Goal: Task Accomplishment & Management: Manage account settings

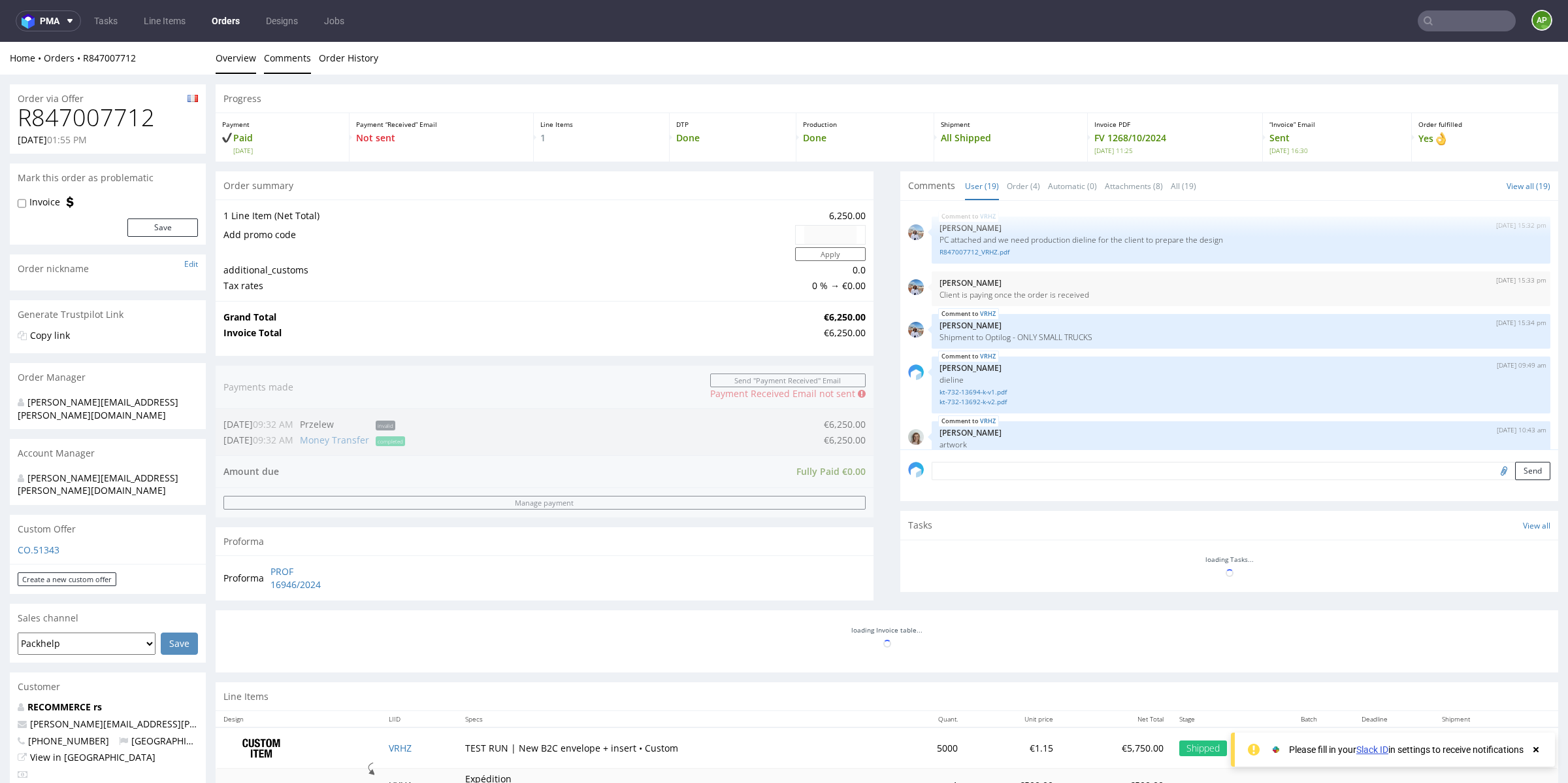
scroll to position [886, 0]
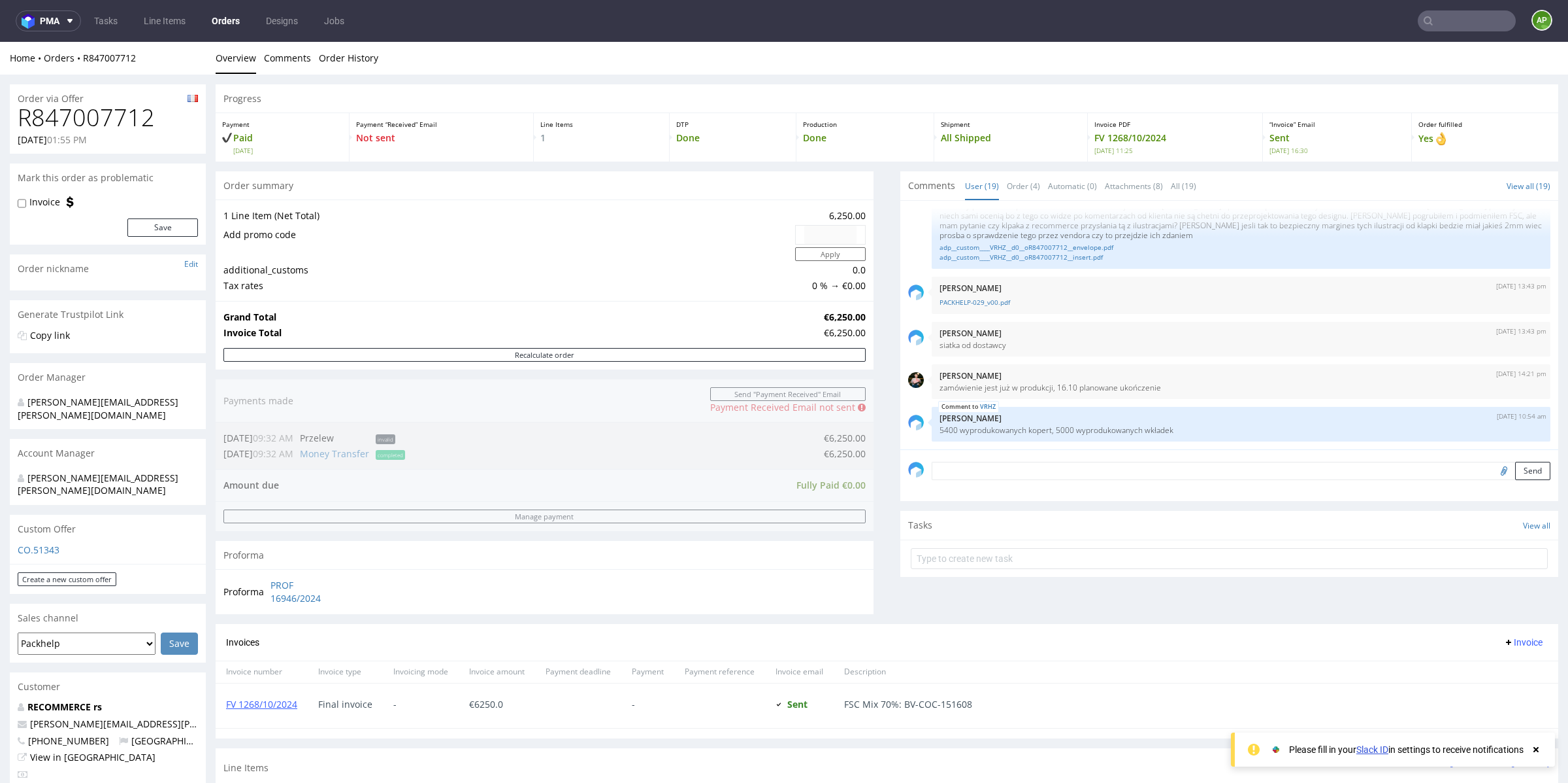
click at [192, 34] on nav "pma Tasks Line Items Orders Designs Jobs AP" at bounding box center [784, 20] width 1568 height 42
click at [174, 20] on link "Line Items" at bounding box center [165, 20] width 58 height 20
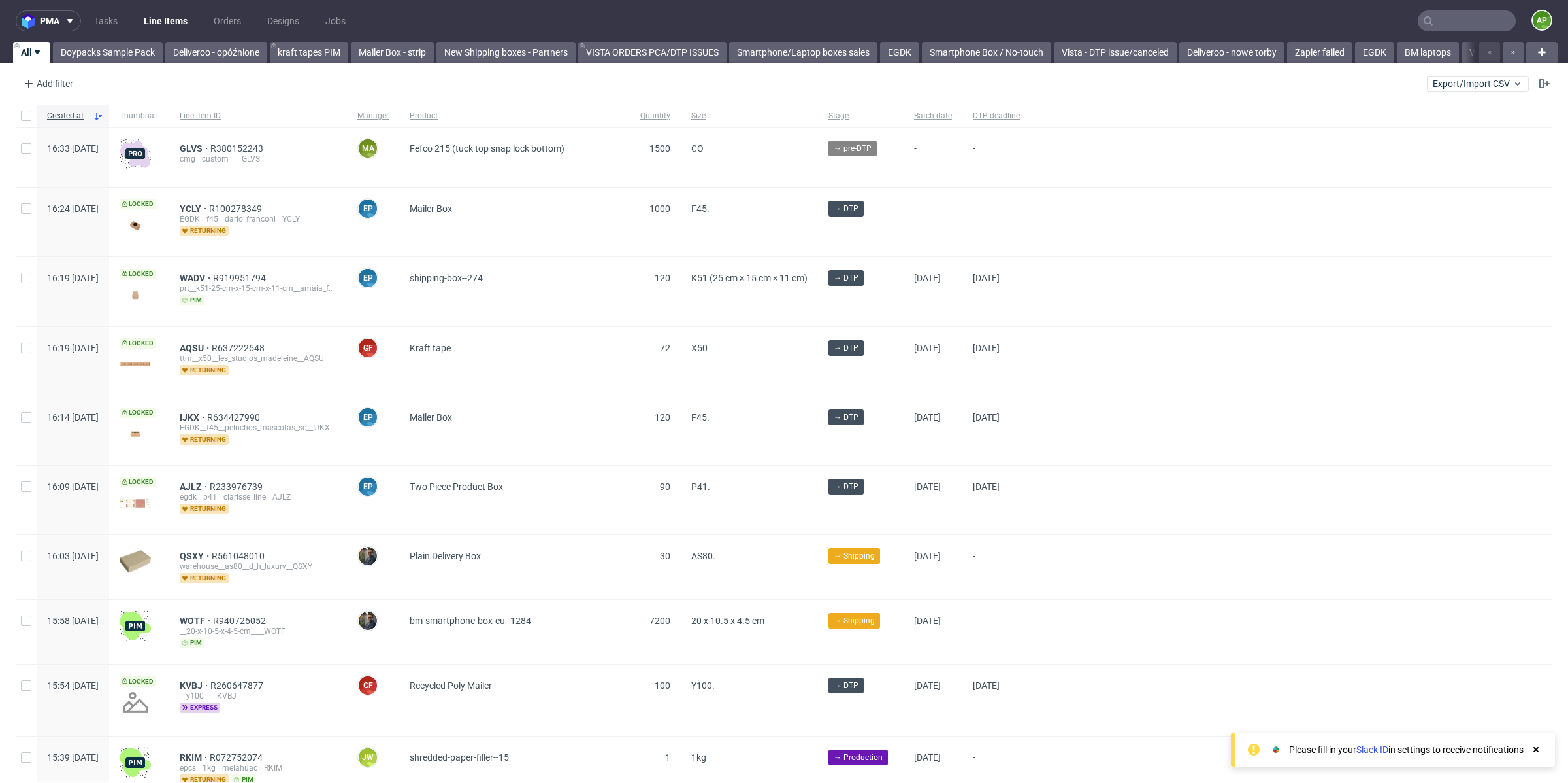
click at [57, 96] on div "Add filter Hide filters Clear all Export/Import CSV" at bounding box center [784, 84] width 1568 height 32
click at [65, 78] on div "Add filter" at bounding box center [47, 84] width 58 height 20
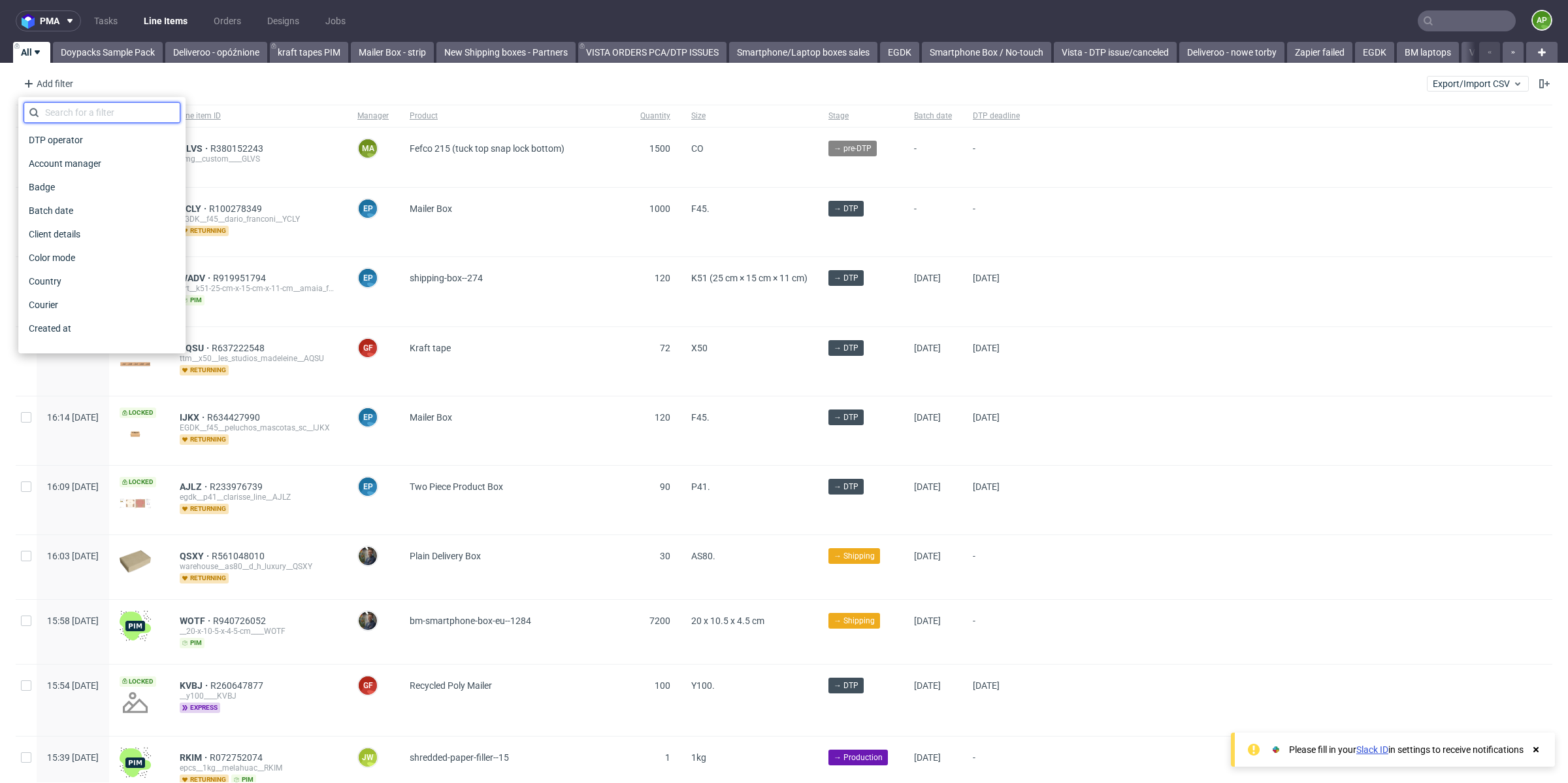
click at [89, 113] on input "text" at bounding box center [101, 113] width 157 height 20
type input "mana"
click at [48, 146] on span "Account manager" at bounding box center [65, 140] width 84 height 19
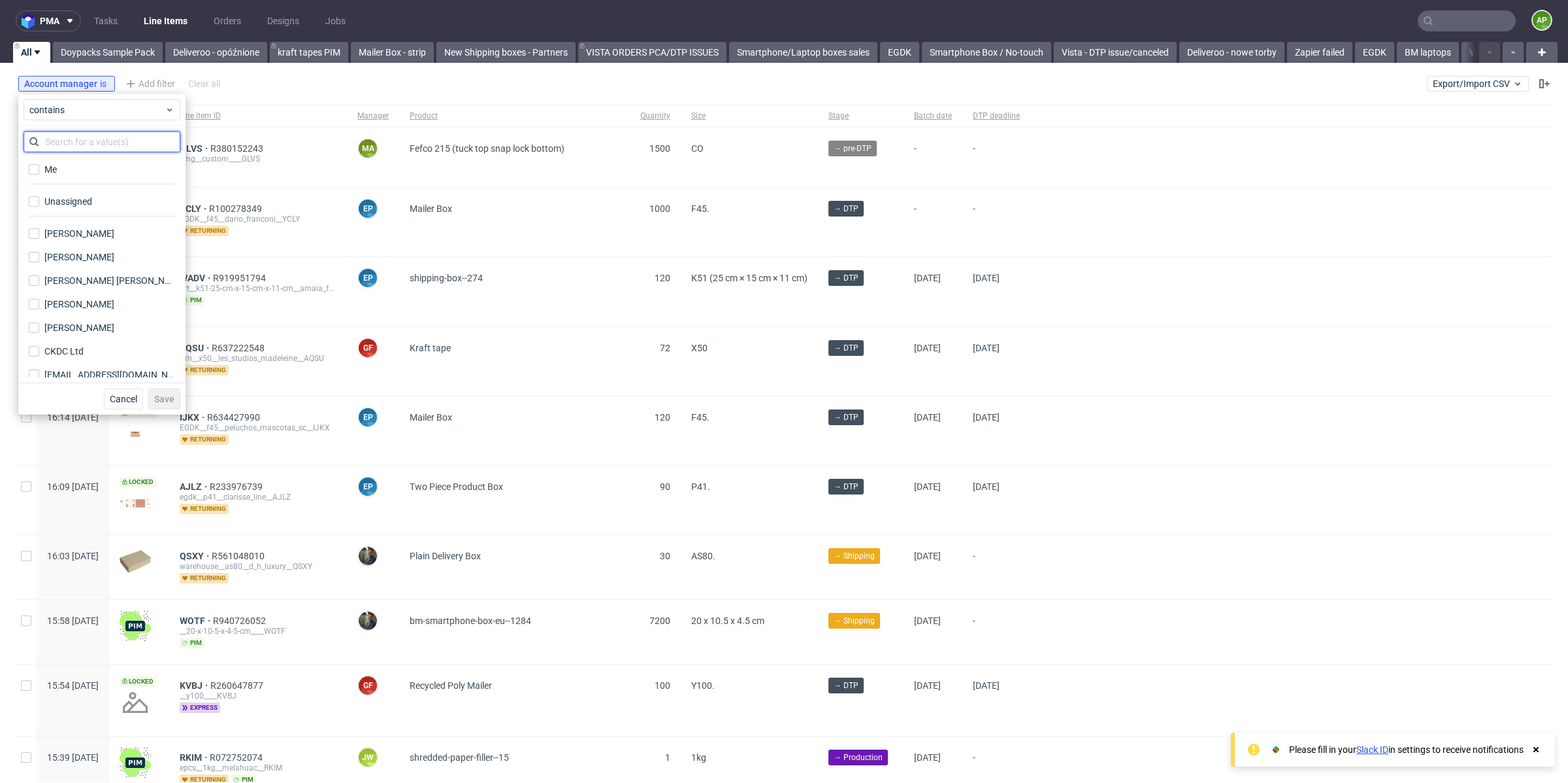
click at [79, 142] on input "text" at bounding box center [101, 142] width 157 height 20
click at [38, 171] on input "Me" at bounding box center [34, 169] width 10 height 10
checkbox input "true"
click at [170, 399] on span "Save" at bounding box center [165, 398] width 20 height 9
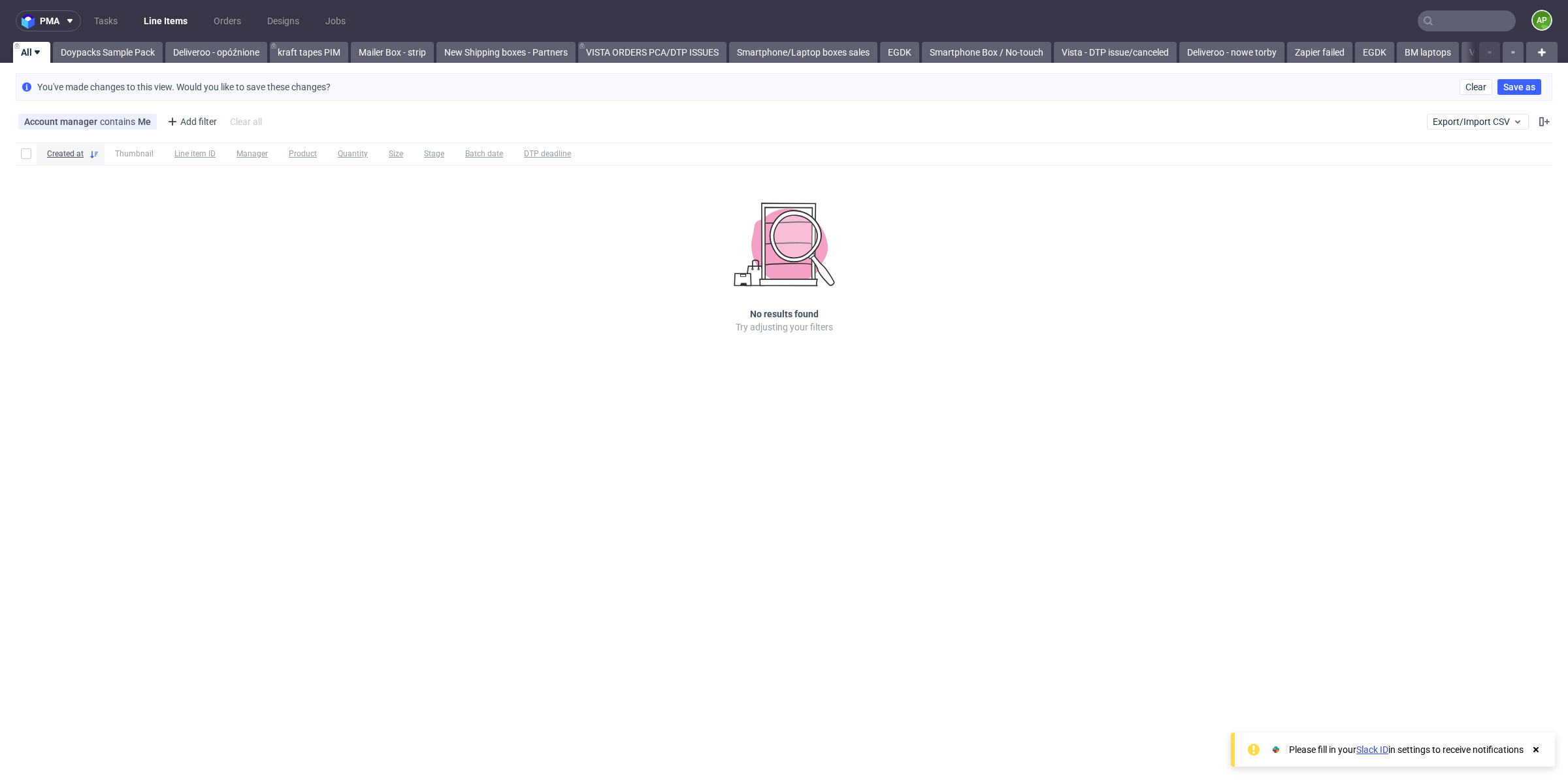
click at [1462, 27] on input "text" at bounding box center [1467, 20] width 98 height 20
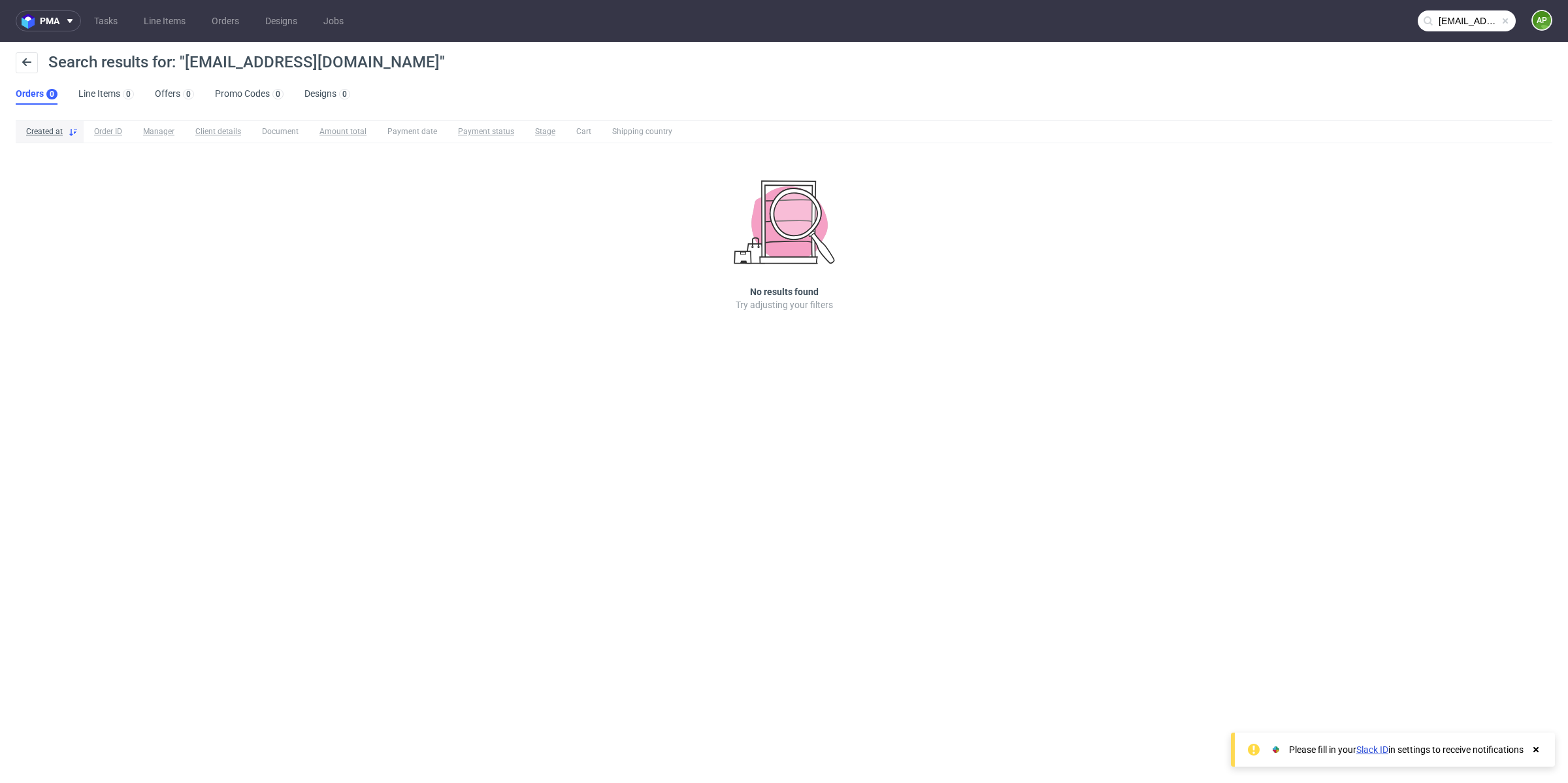
click at [281, 61] on span "Search results for: "bacmarket@packaging.com"" at bounding box center [247, 62] width 396 height 19
click at [1455, 19] on input "bacmarket@packaging.com" at bounding box center [1467, 20] width 98 height 20
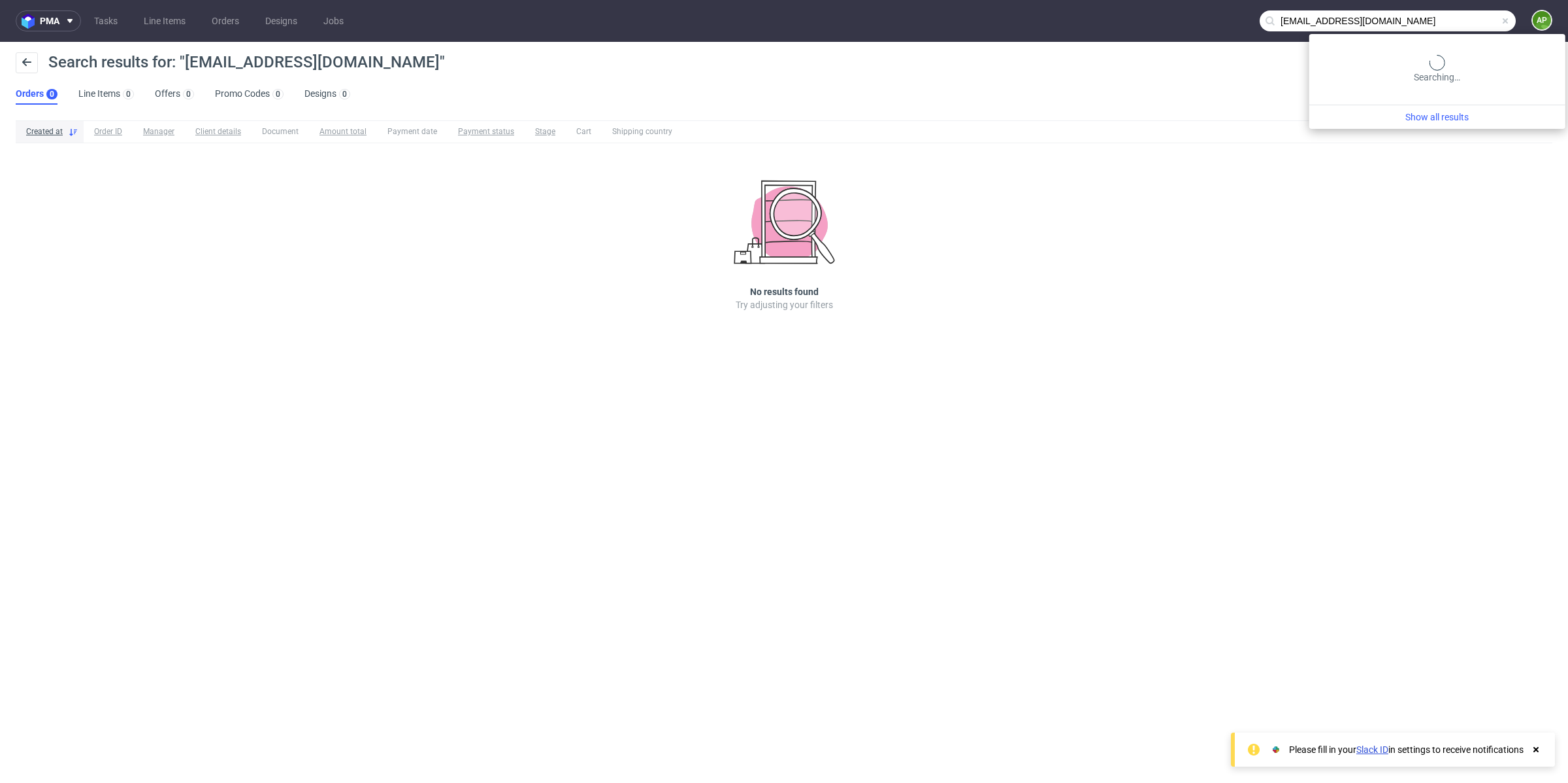
type input "backmarket@packaging.com"
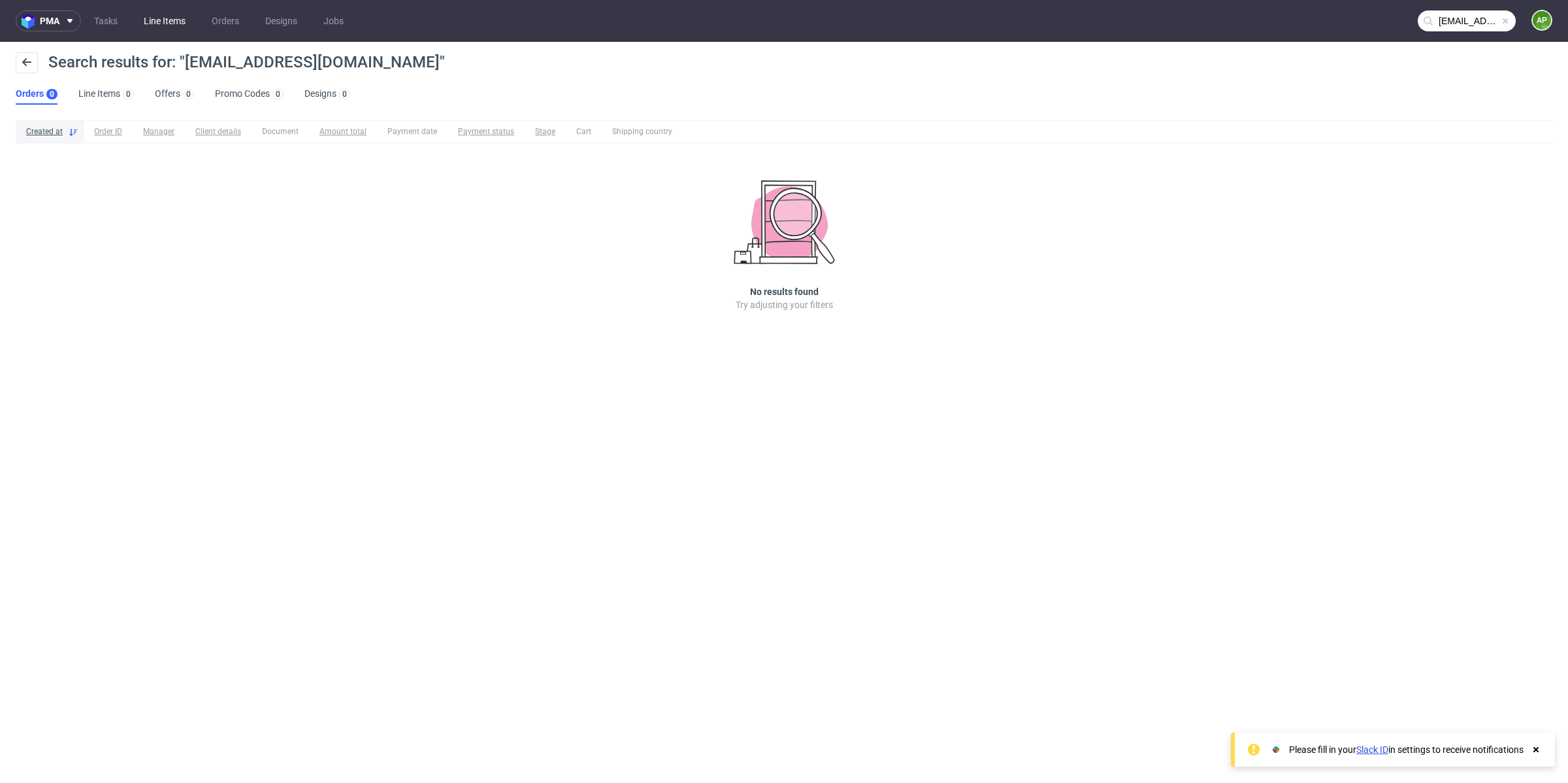
click at [162, 22] on link "Line Items" at bounding box center [165, 20] width 58 height 20
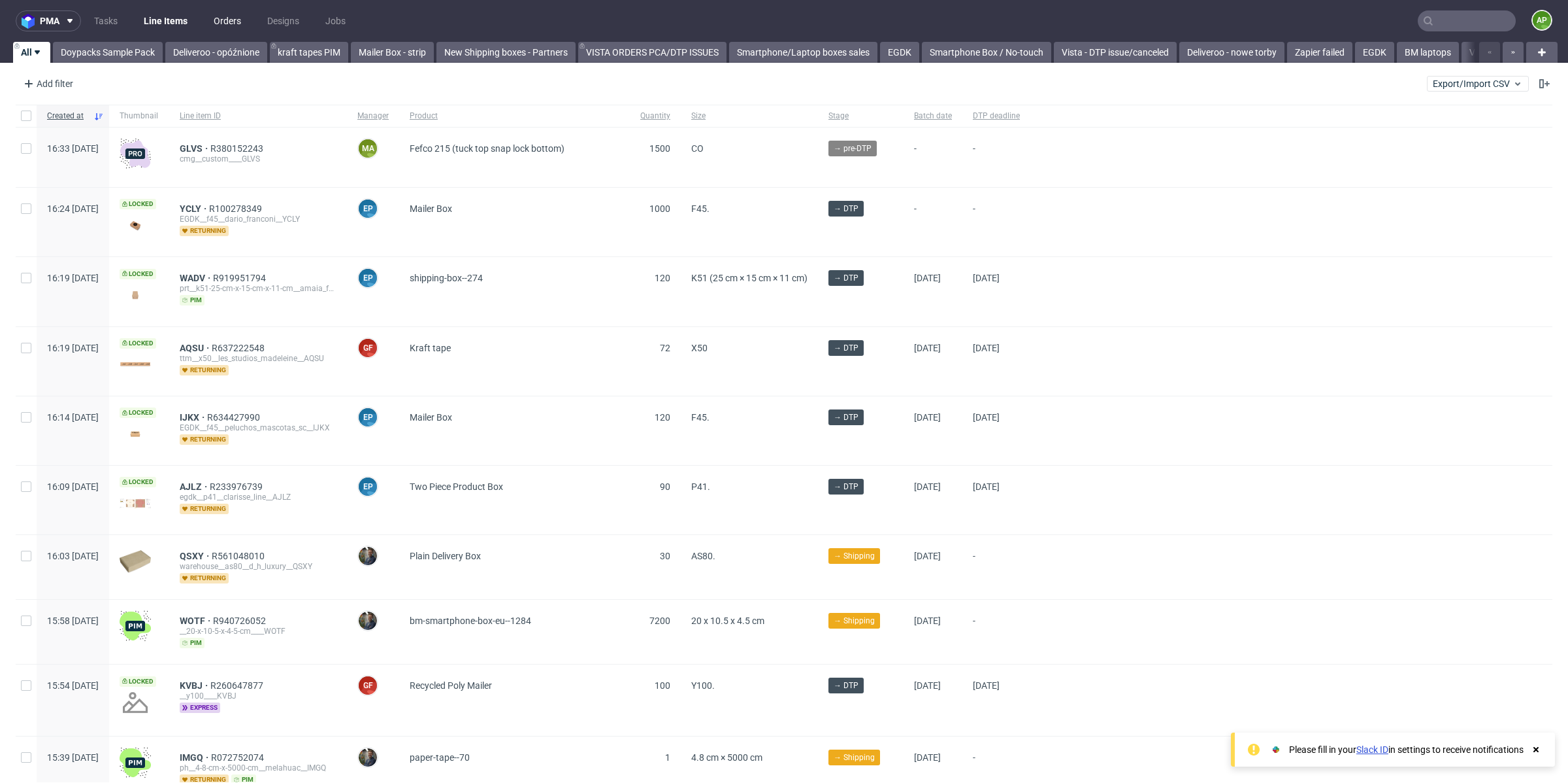
click at [206, 23] on link "Orders" at bounding box center [227, 20] width 43 height 20
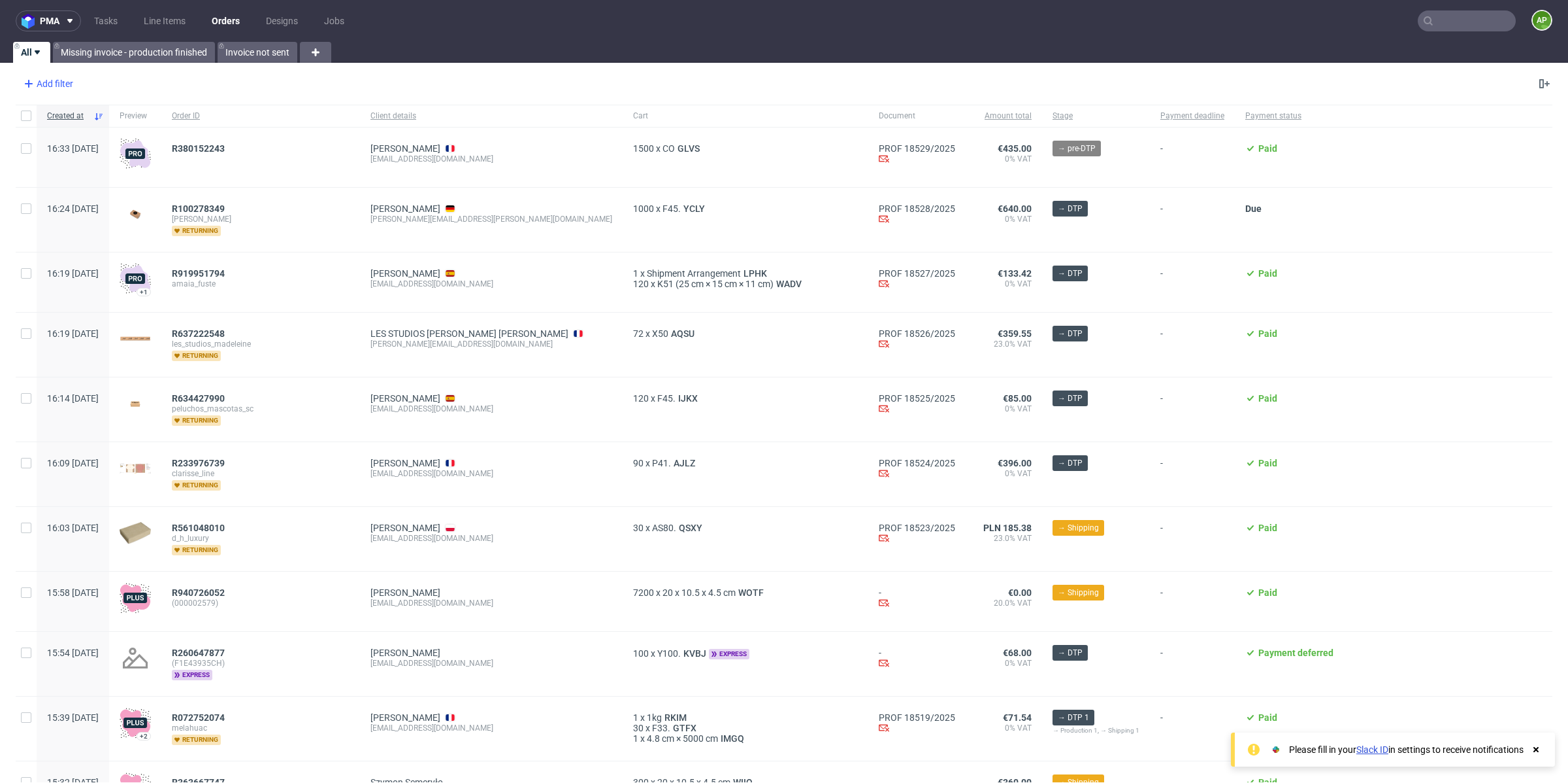
click at [47, 87] on div "Add filter" at bounding box center [47, 84] width 58 height 20
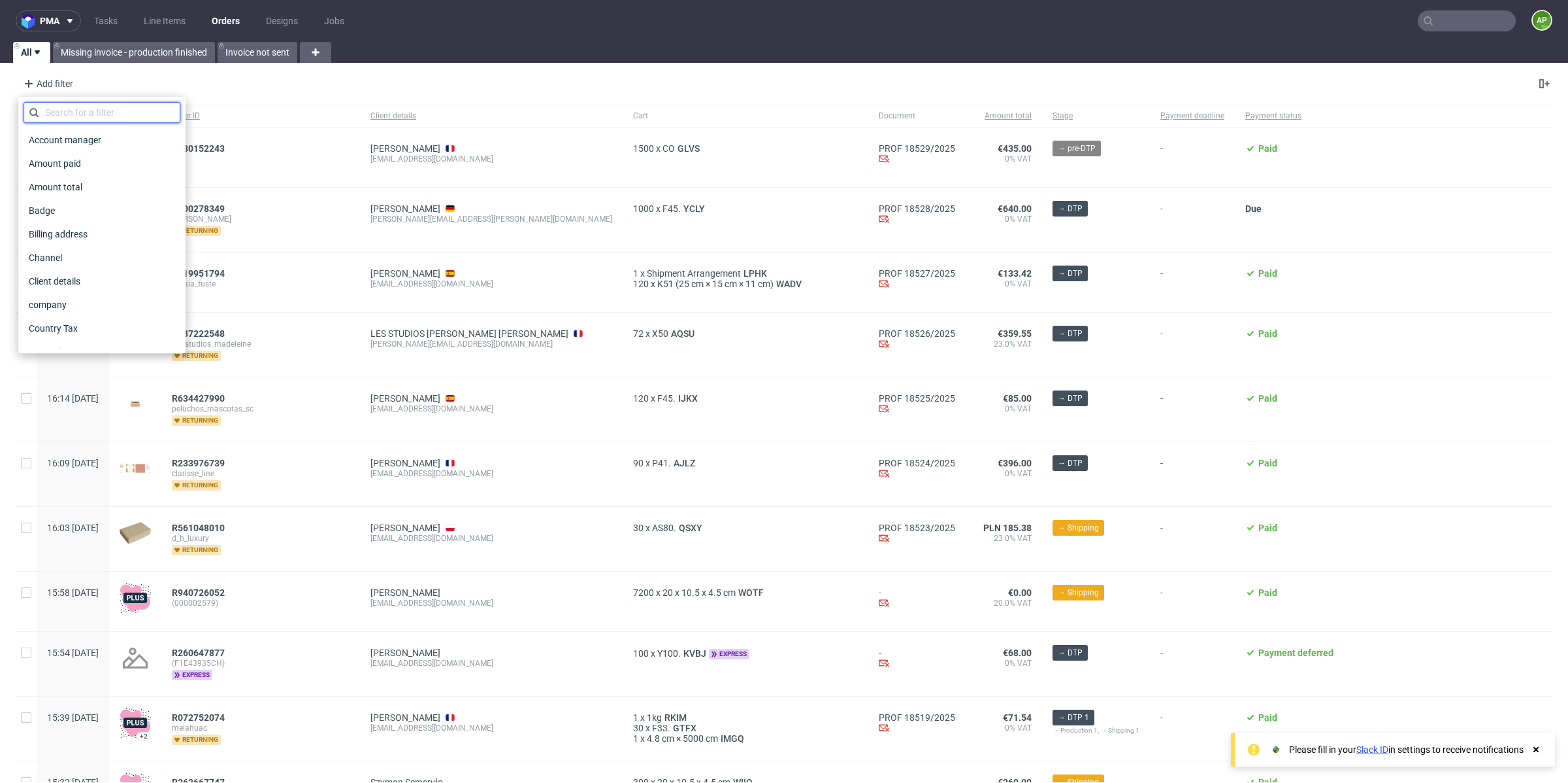
click at [77, 112] on input "text" at bounding box center [101, 113] width 157 height 20
type input "m"
click at [118, 136] on div "Account manager" at bounding box center [101, 140] width 157 height 19
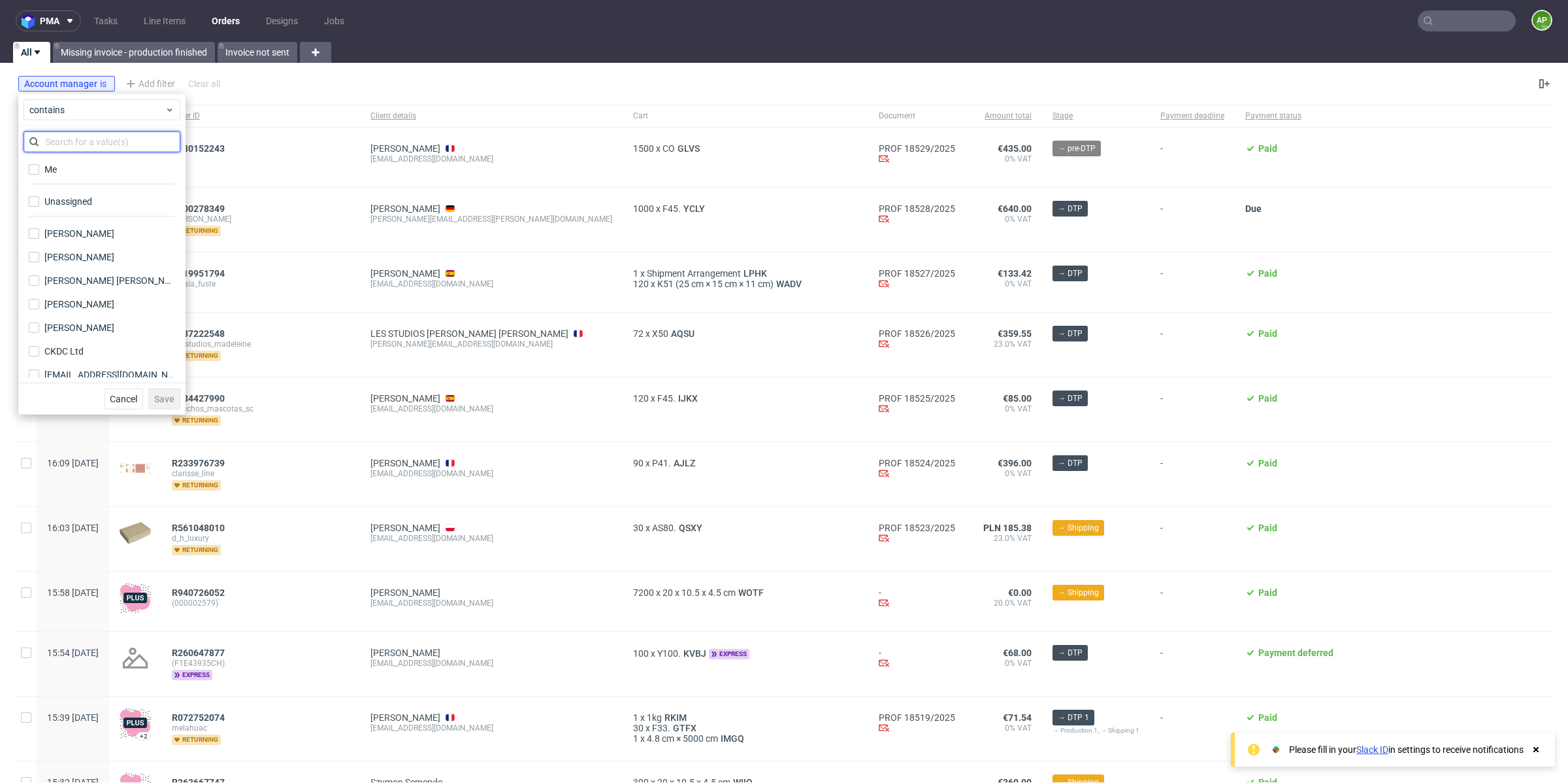
click at [106, 141] on input "text" at bounding box center [101, 142] width 157 height 20
type input "ant"
click at [62, 166] on label "Me" at bounding box center [101, 169] width 157 height 19
click at [39, 166] on input "Me" at bounding box center [34, 169] width 10 height 10
checkbox input "true"
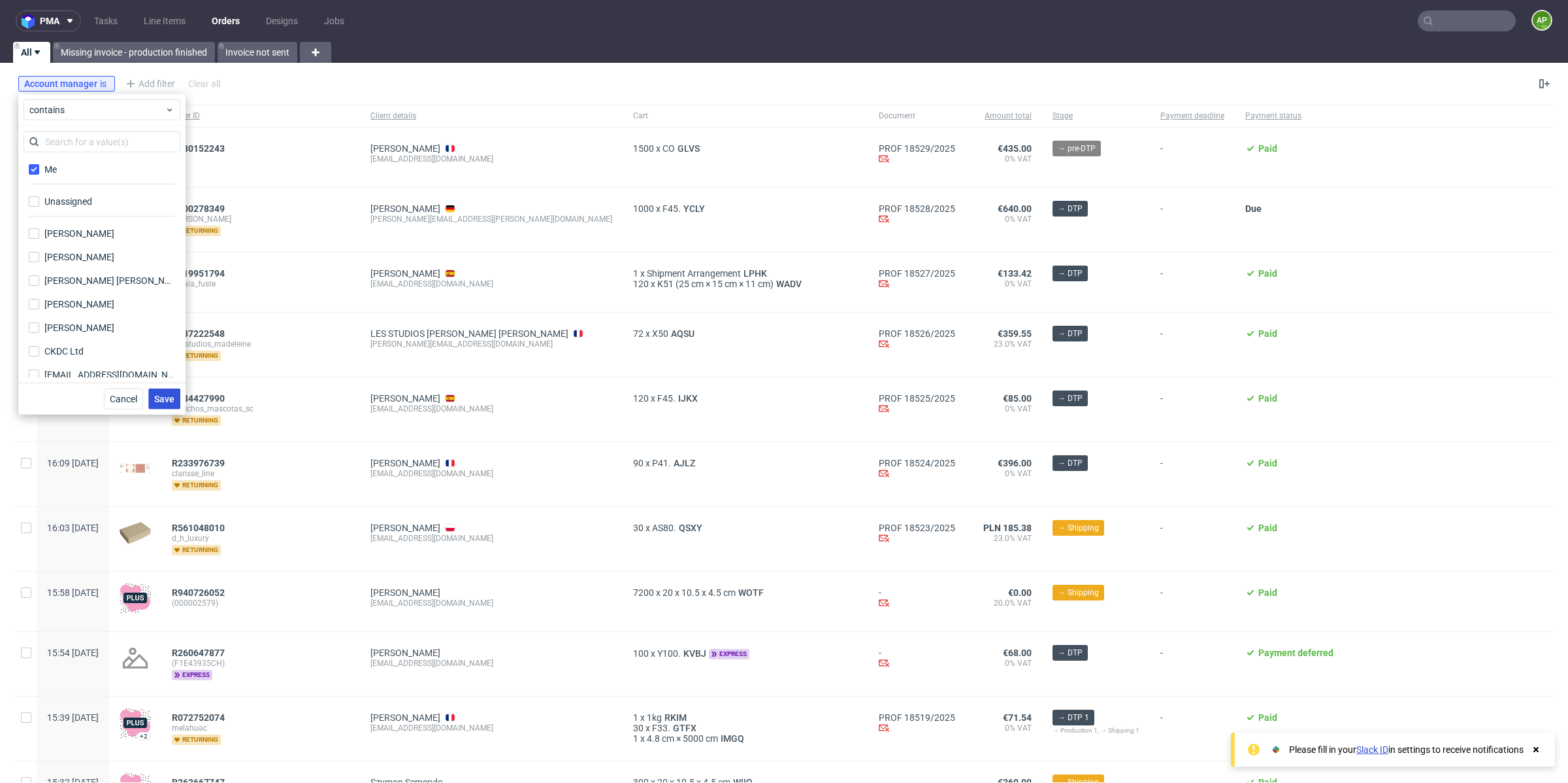
click at [169, 398] on span "Save" at bounding box center [165, 398] width 20 height 9
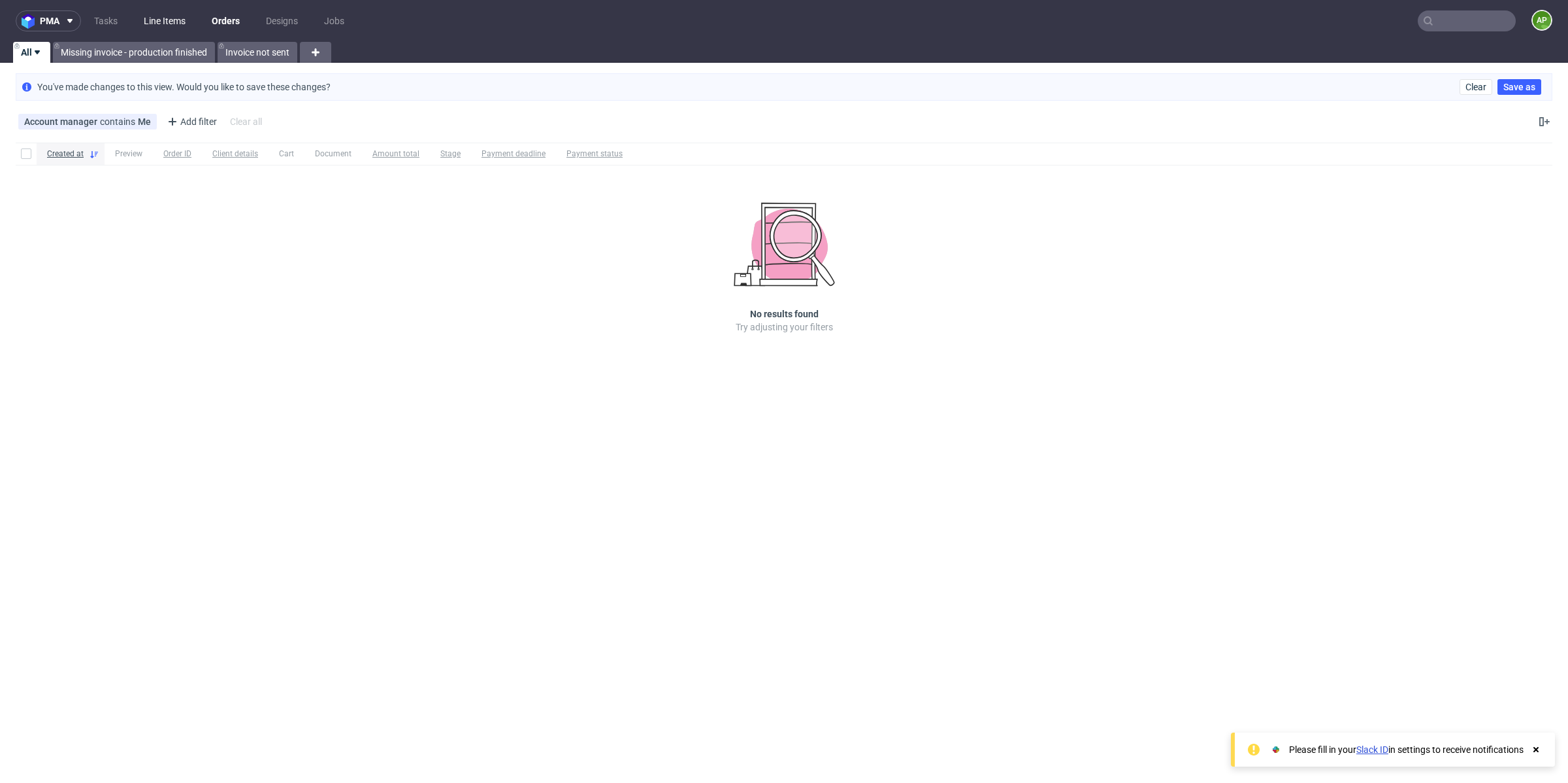
click at [174, 26] on link "Line Items" at bounding box center [165, 20] width 58 height 20
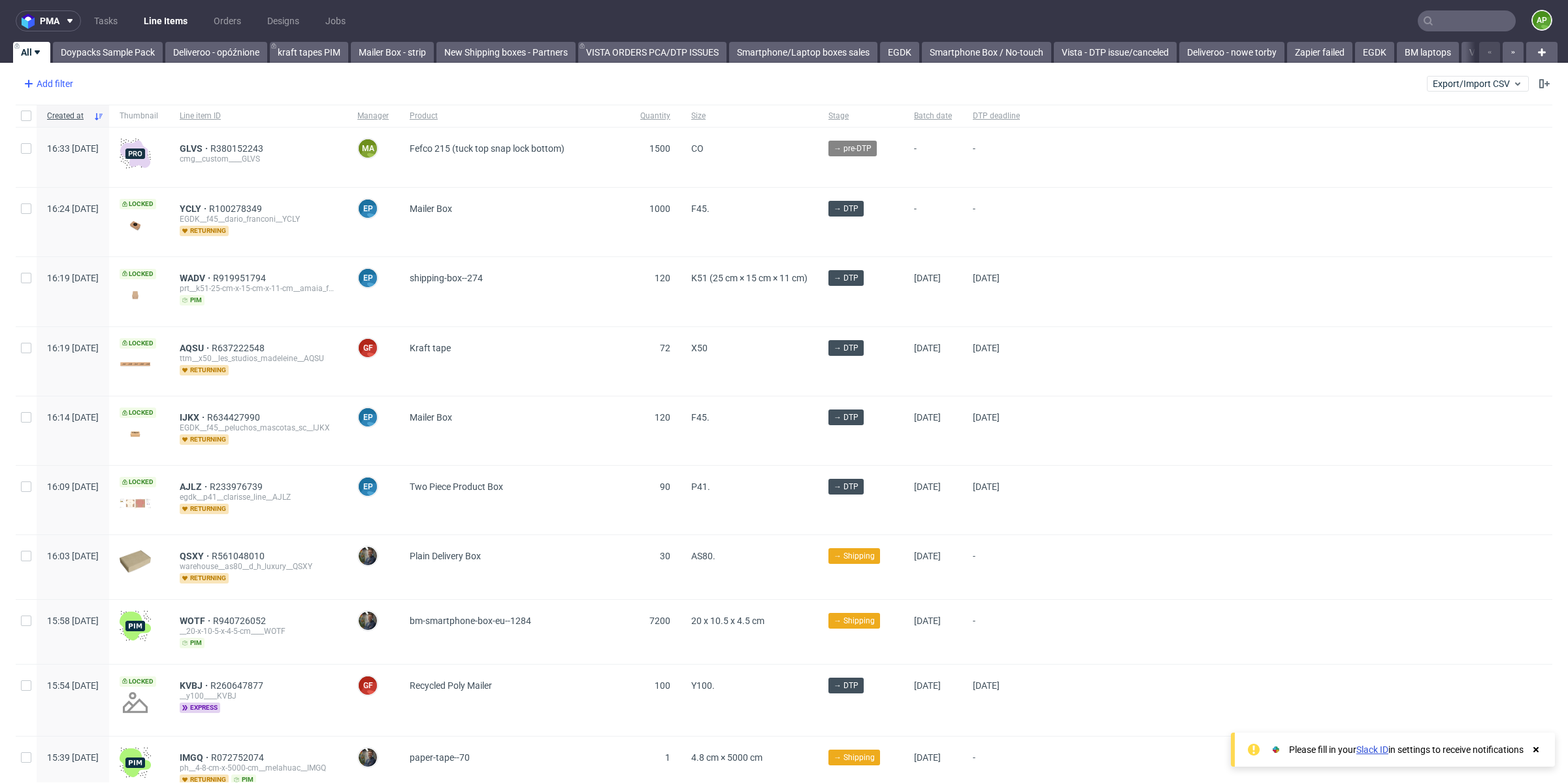
click at [45, 83] on div "Add filter" at bounding box center [47, 84] width 58 height 20
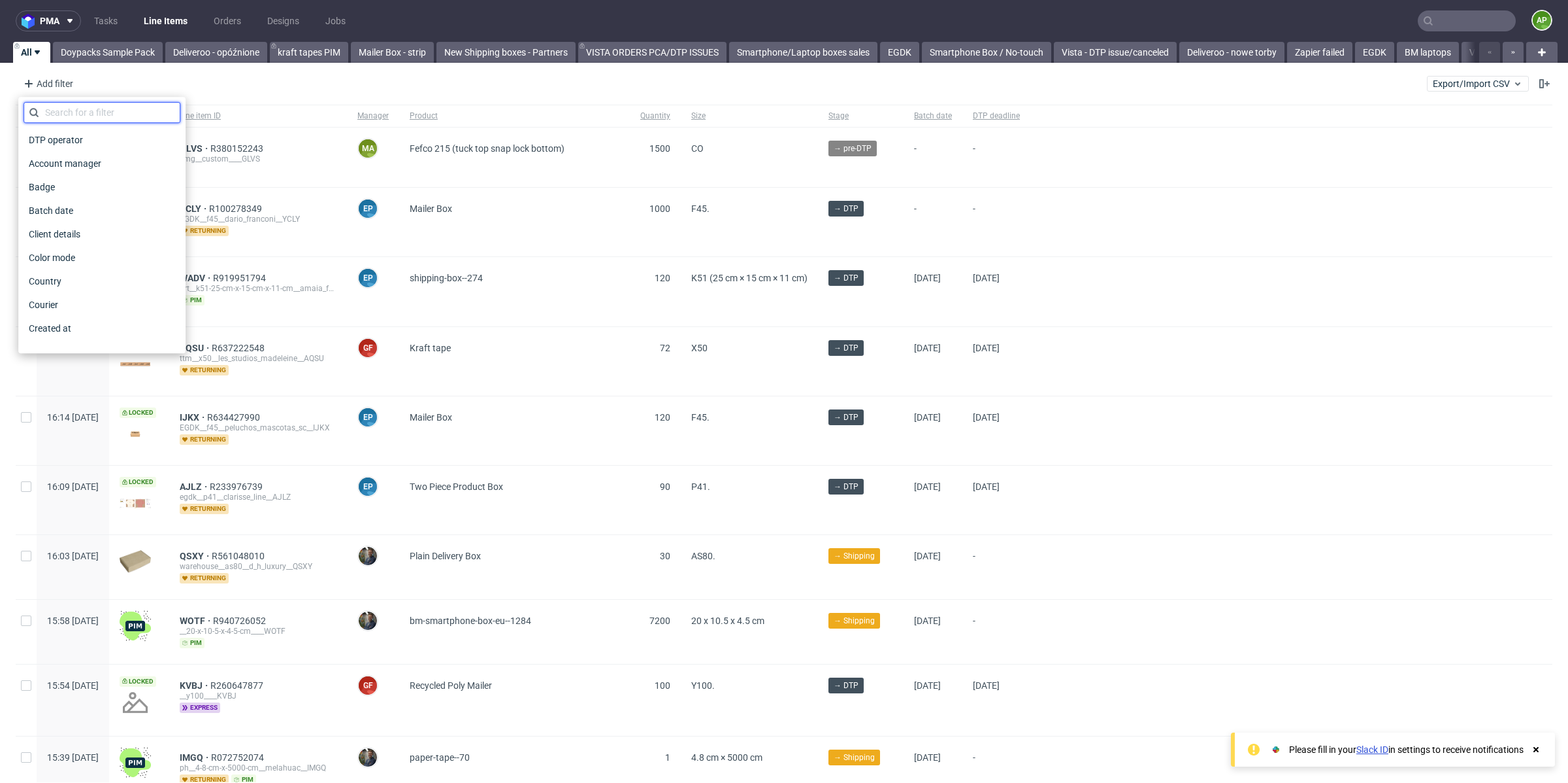
click at [60, 115] on input "text" at bounding box center [101, 113] width 157 height 20
type input "b"
type input "m"
type input "e"
click at [383, 80] on div "Add filter Hide filters Clear all Export/Import CSV" at bounding box center [784, 84] width 1568 height 32
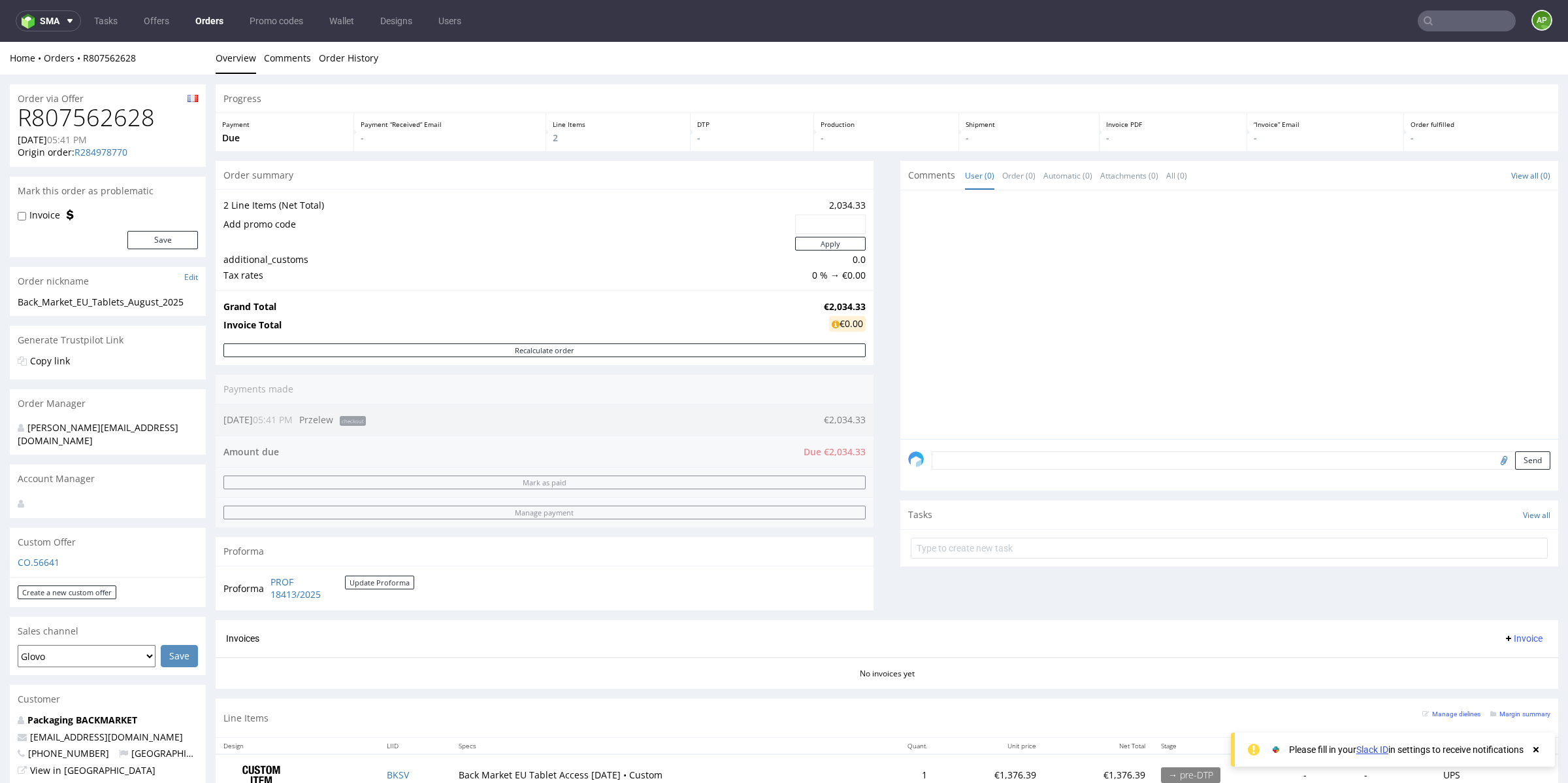
click at [78, 121] on h1 "R807562628" at bounding box center [108, 117] width 181 height 26
copy h1 "R807562628"
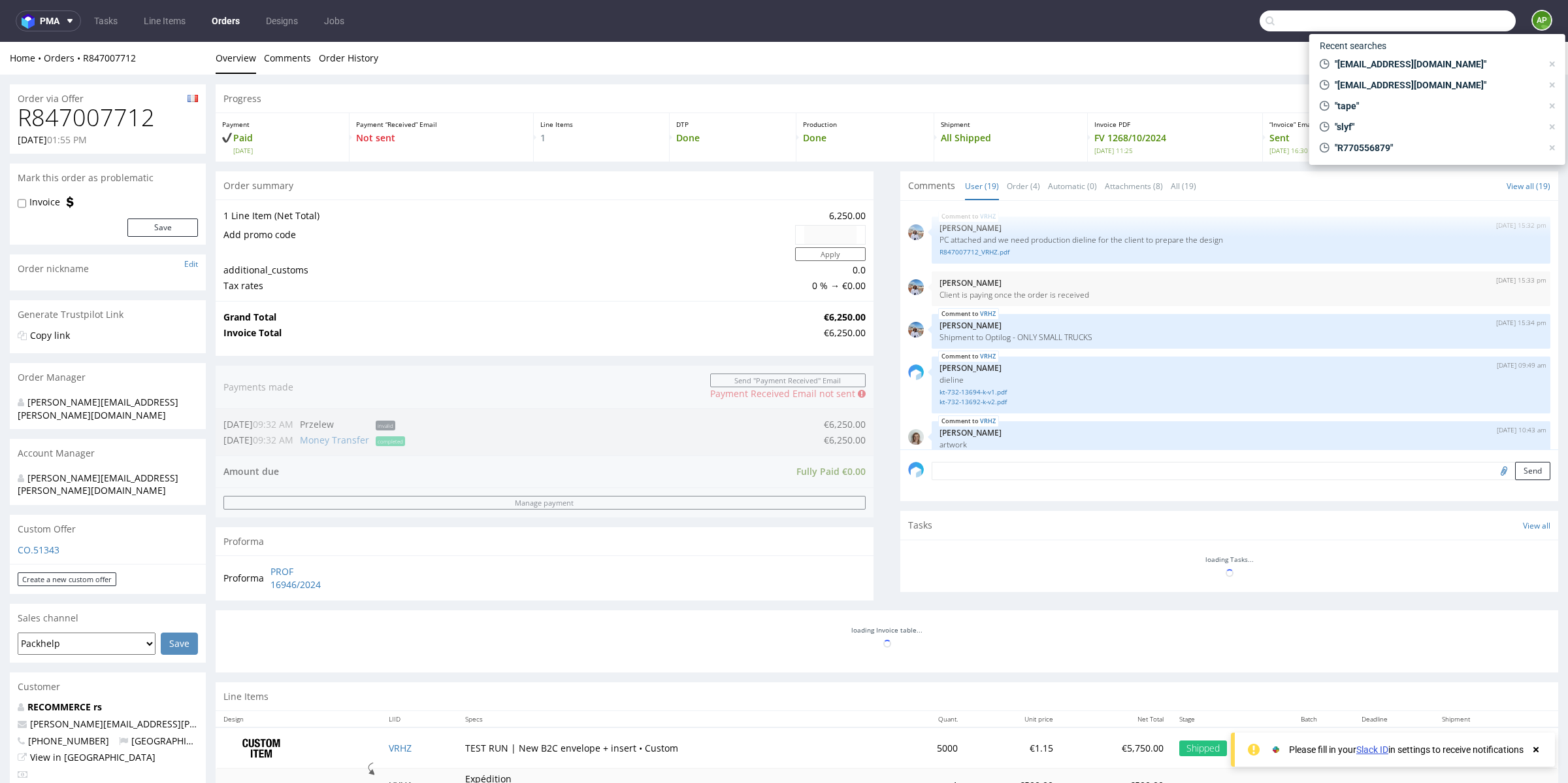
scroll to position [886, 0]
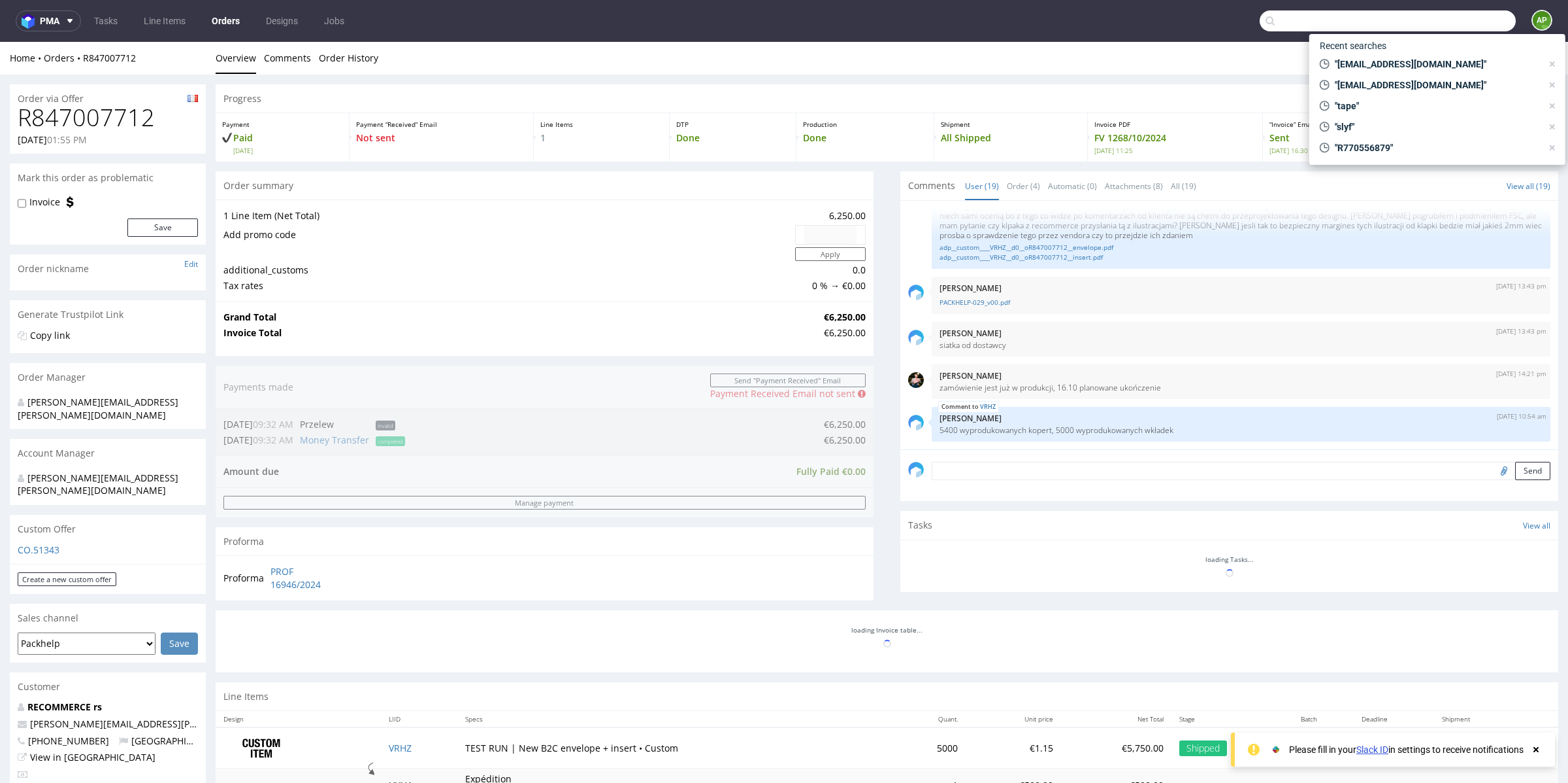
click at [1441, 27] on input "text" at bounding box center [1387, 20] width 256 height 20
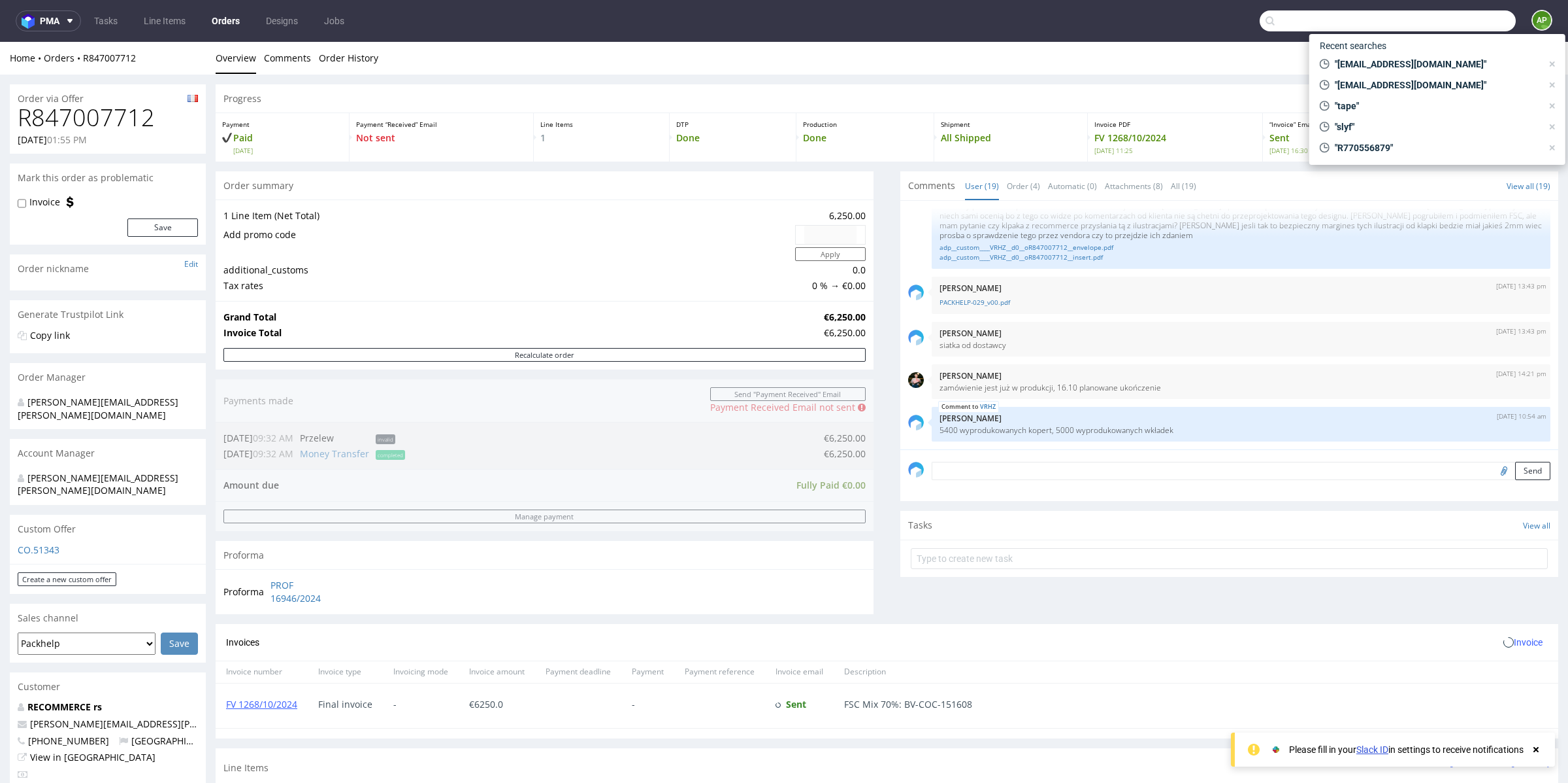
paste input "R807562628"
type input "R807562628"
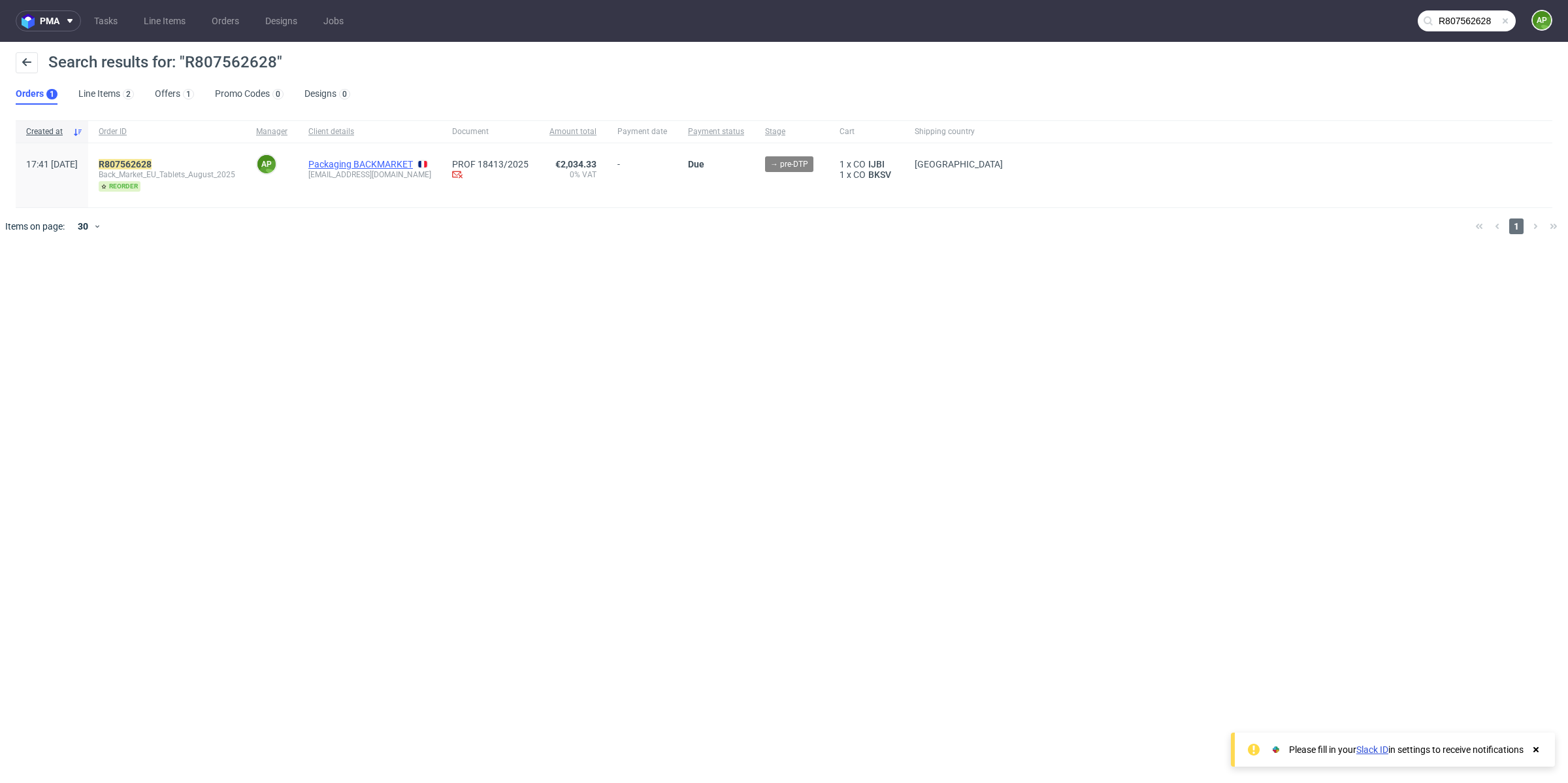
click at [407, 162] on link "Packaging BACKMARKET" at bounding box center [360, 164] width 104 height 10
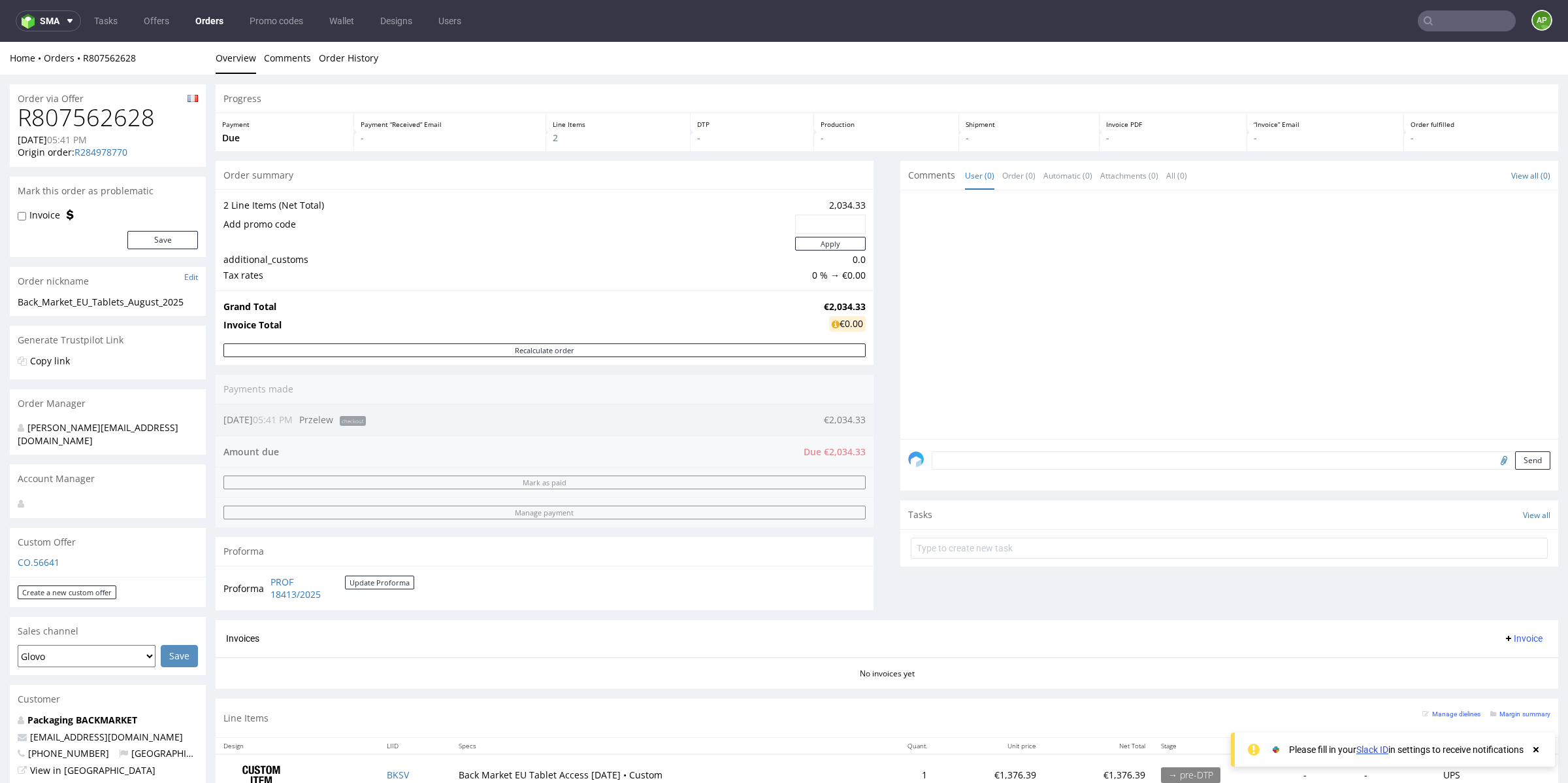
click at [80, 113] on h1 "R807562628" at bounding box center [108, 117] width 181 height 26
copy h1 "R807562628"
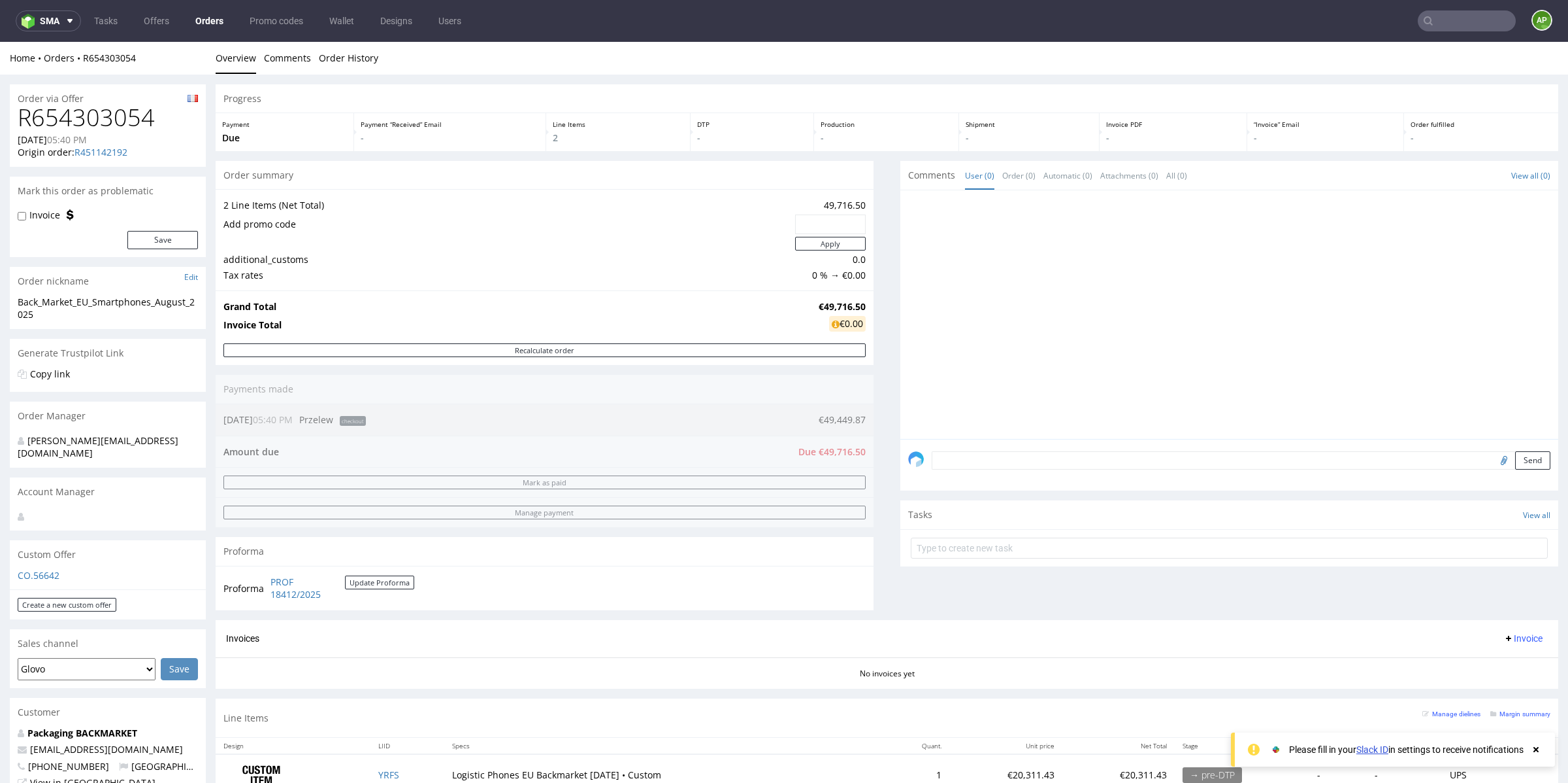
click at [68, 115] on h1 "R654303054" at bounding box center [108, 117] width 181 height 26
copy h1 "R654303054"
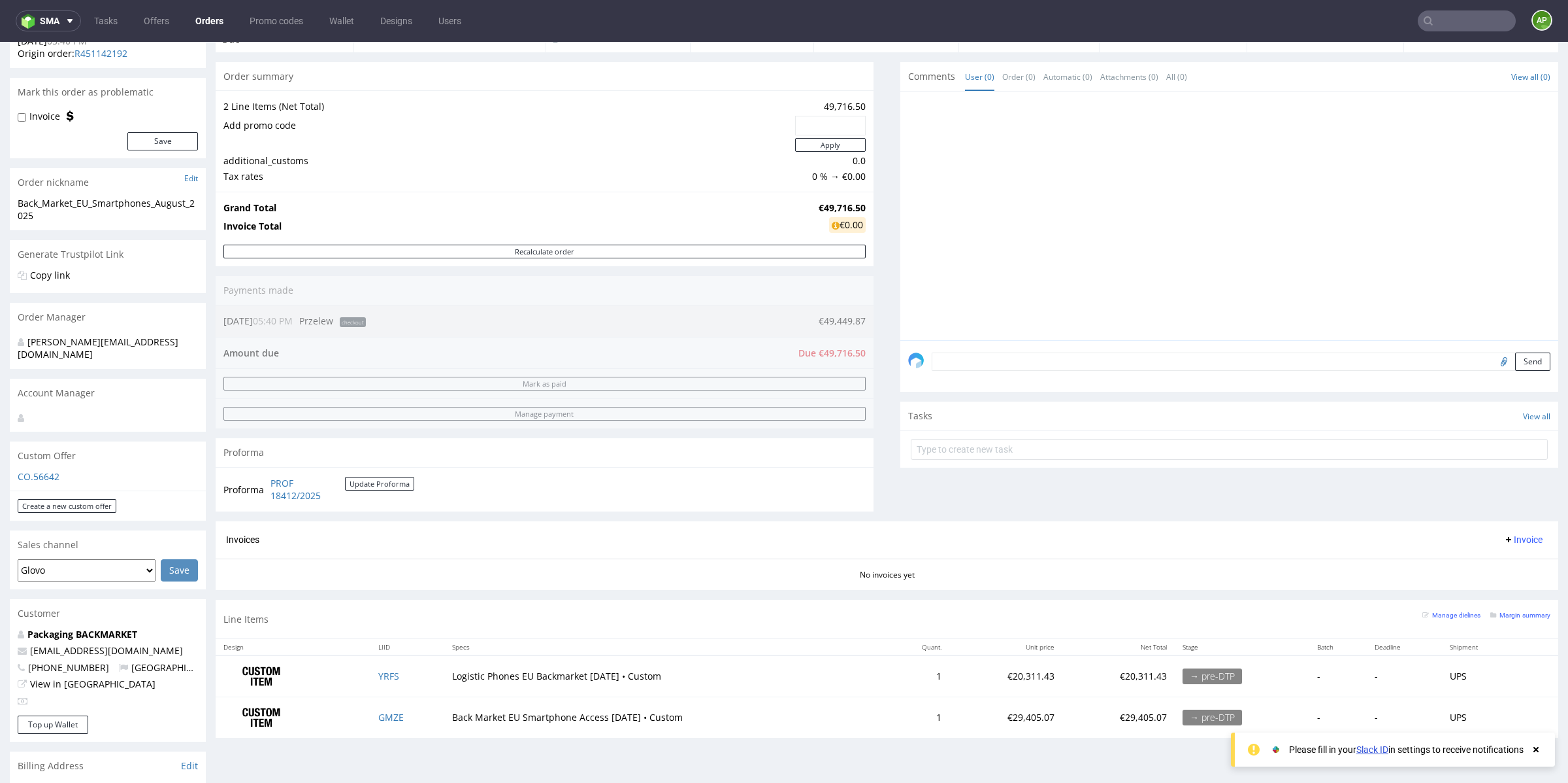
scroll to position [100, 0]
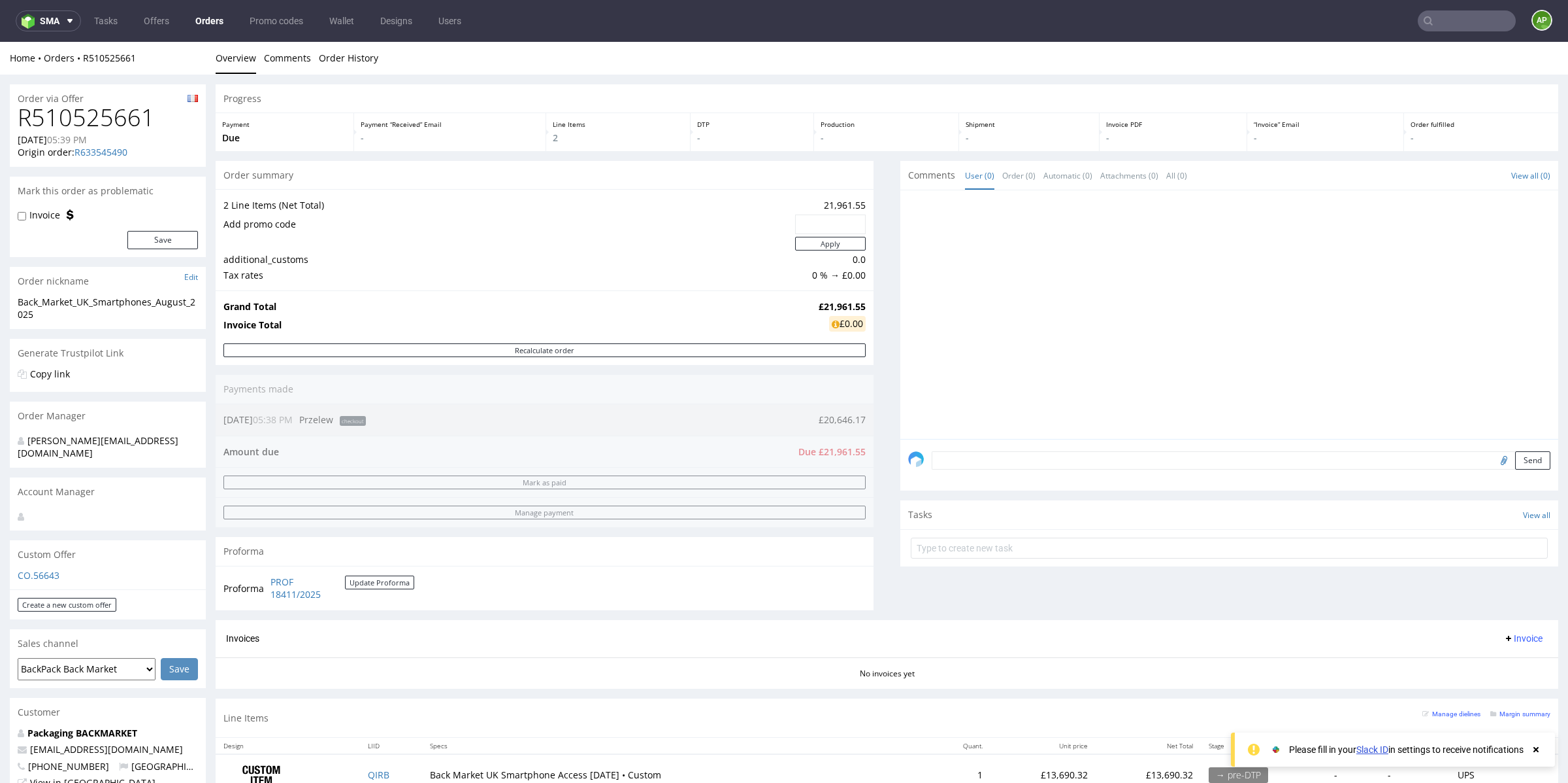
click at [91, 120] on h1 "R510525661" at bounding box center [108, 117] width 181 height 26
copy h1 "R510525661"
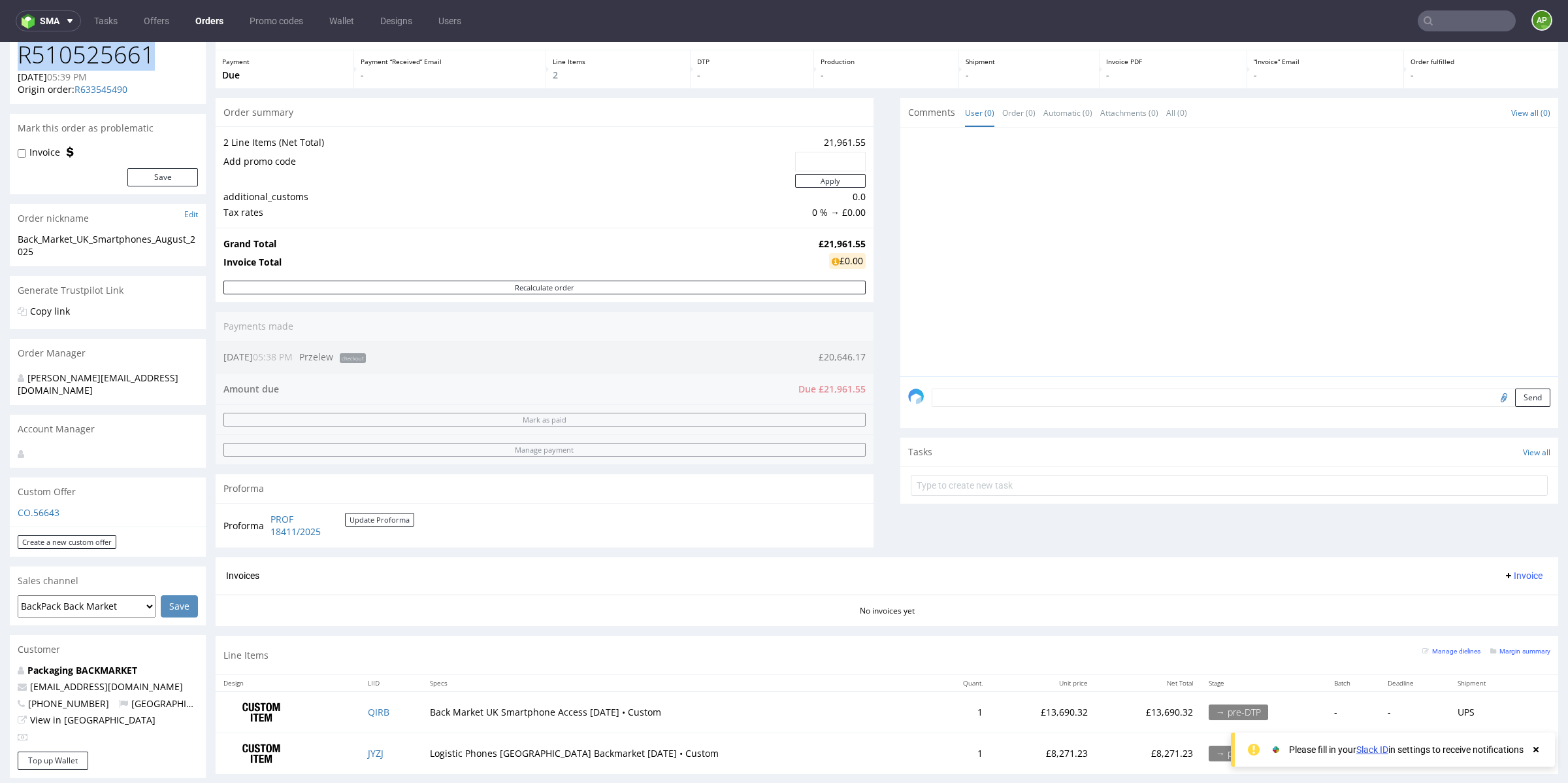
scroll to position [66, 0]
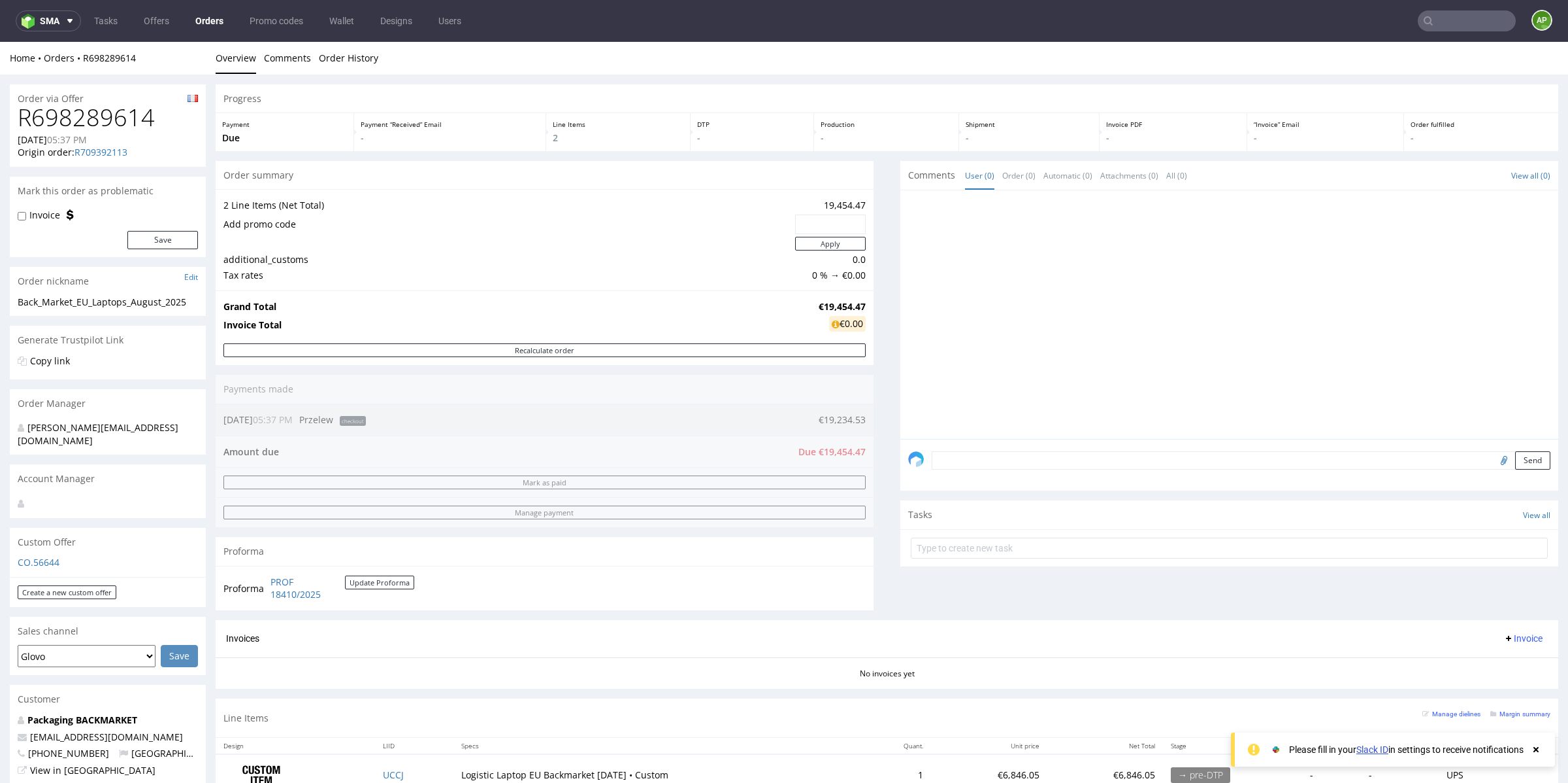
click at [119, 119] on h1 "R698289614" at bounding box center [108, 117] width 181 height 26
copy h1 "R698289614"
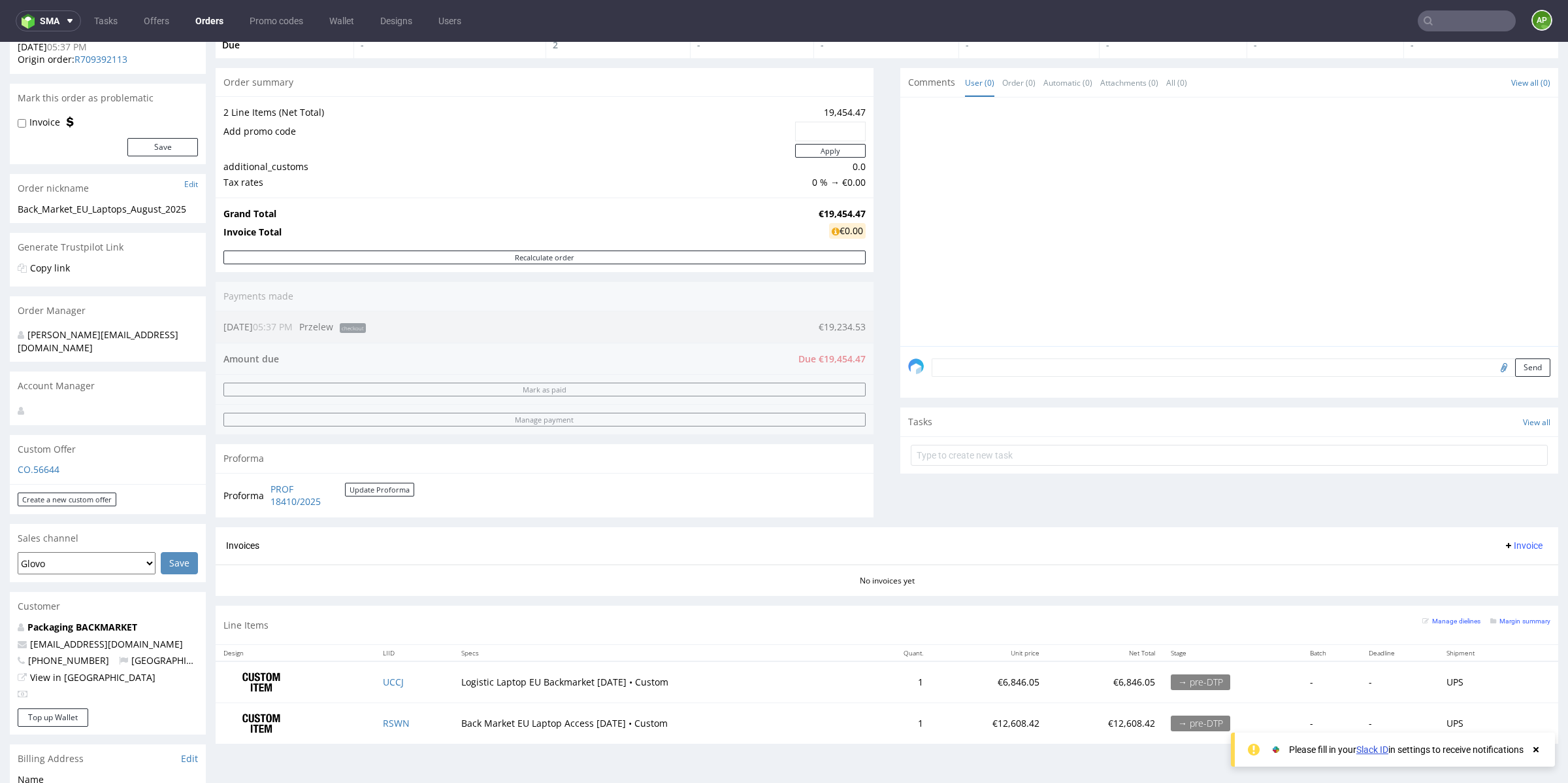
scroll to position [106, 0]
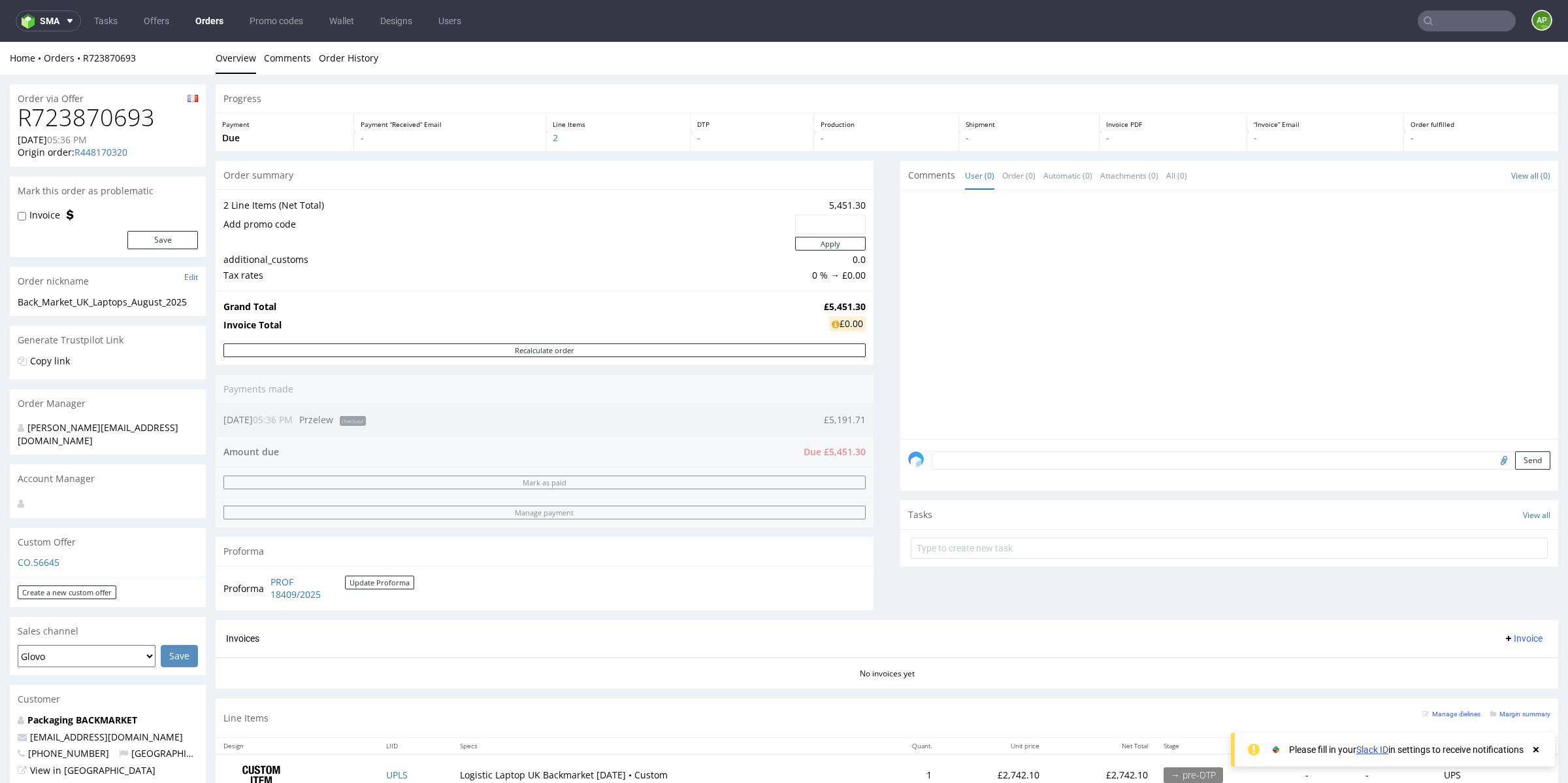
click at [102, 124] on h1 "R723870693" at bounding box center [108, 117] width 181 height 26
click at [102, 123] on h1 "R723870693" at bounding box center [108, 117] width 181 height 26
copy h1 "R723870693"
click at [92, 111] on h1 "R381934838" at bounding box center [108, 117] width 181 height 26
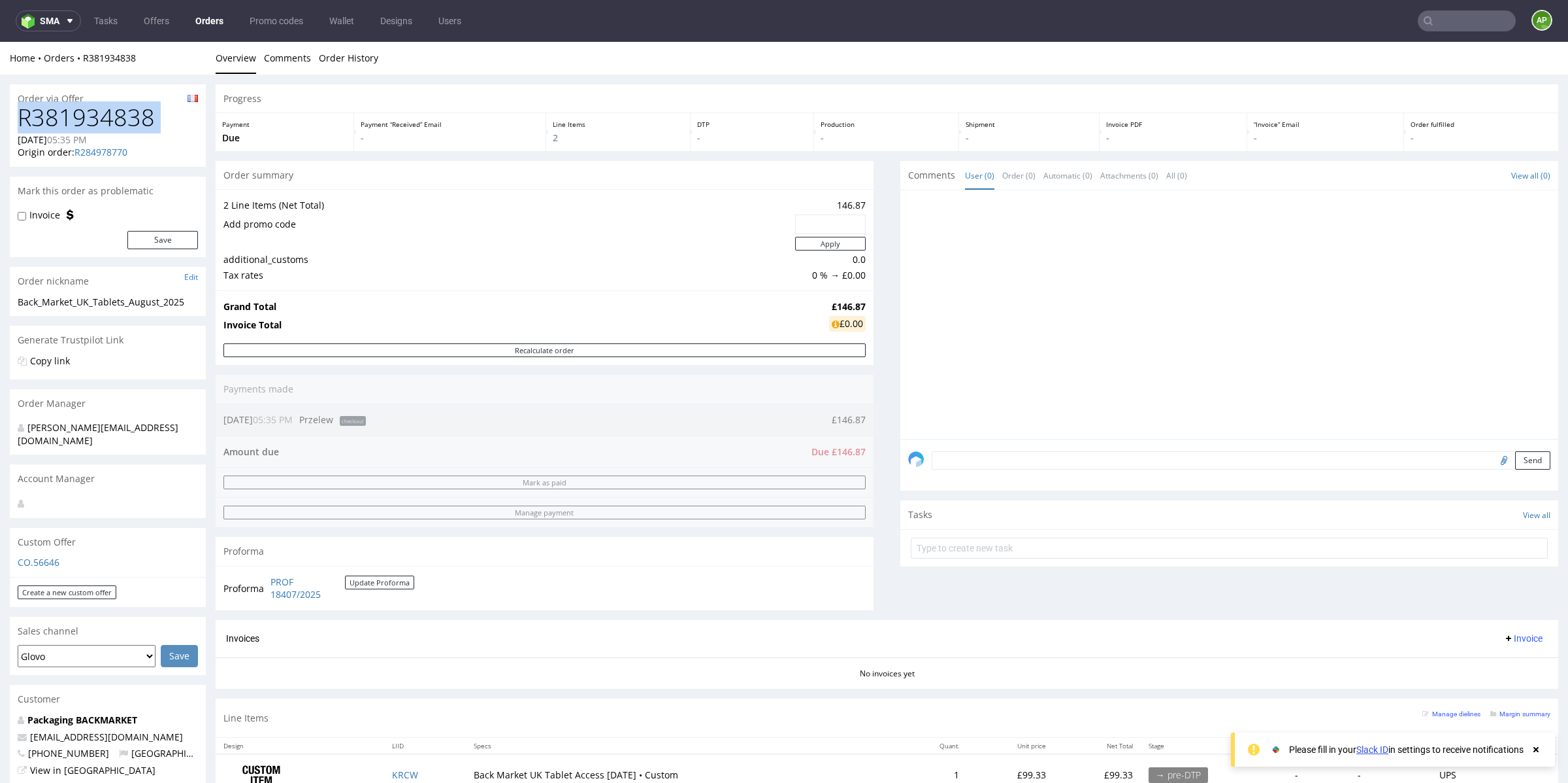
click at [92, 111] on h1 "R381934838" at bounding box center [108, 117] width 181 height 26
copy h1 "R381934838"
